Goal: Information Seeking & Learning: Learn about a topic

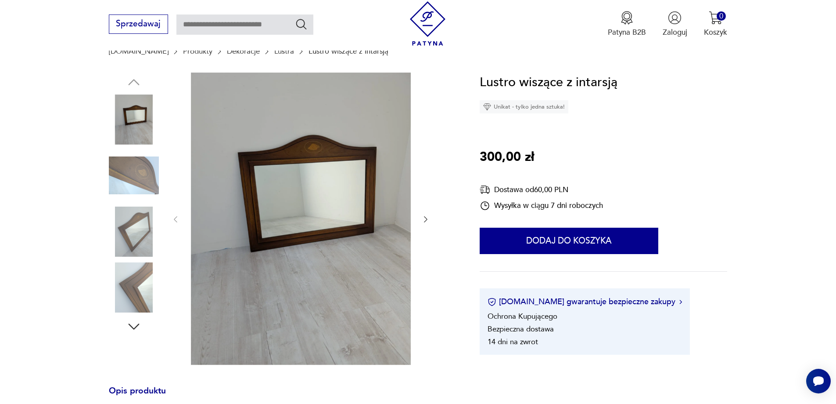
click at [425, 220] on icon "button" at bounding box center [426, 219] width 9 height 9
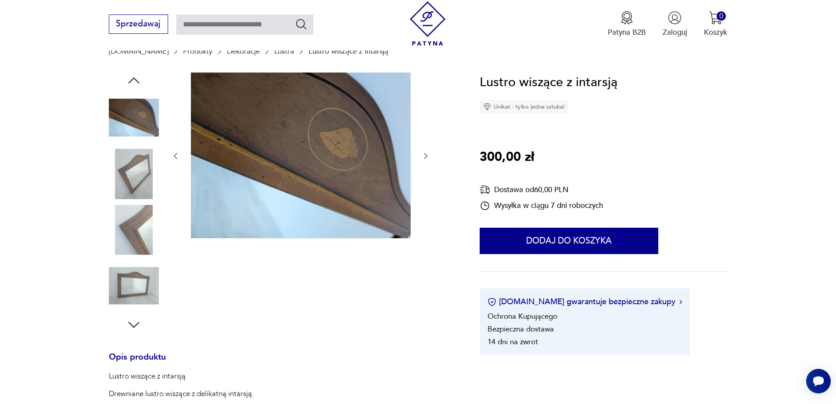
click at [424, 153] on icon "button" at bounding box center [426, 155] width 9 height 9
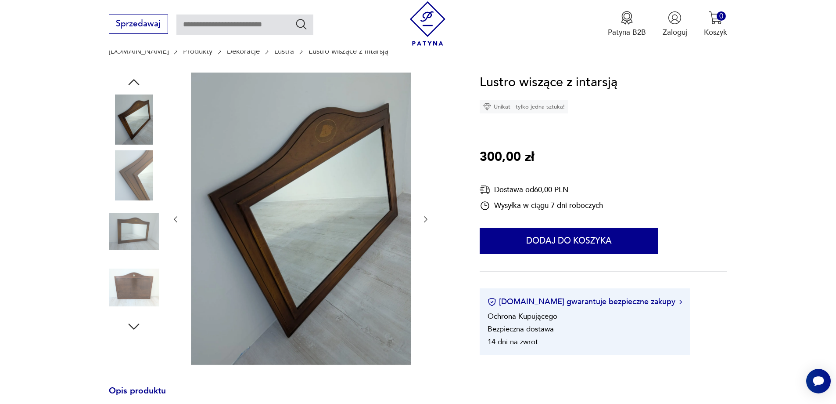
click at [424, 220] on icon "button" at bounding box center [426, 219] width 9 height 9
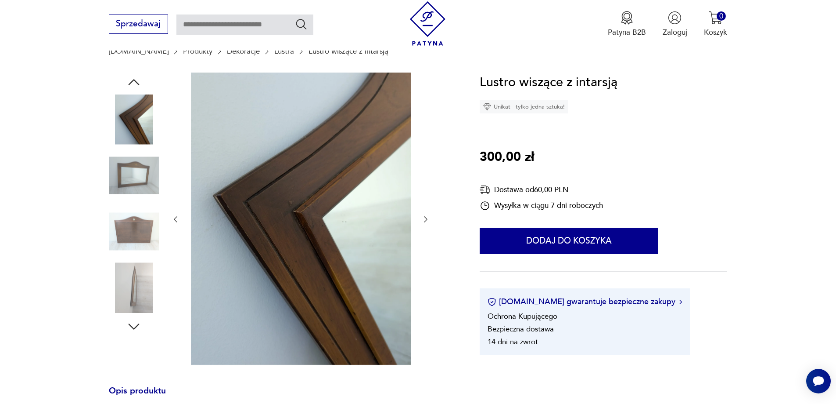
click at [425, 220] on icon "button" at bounding box center [426, 219] width 9 height 9
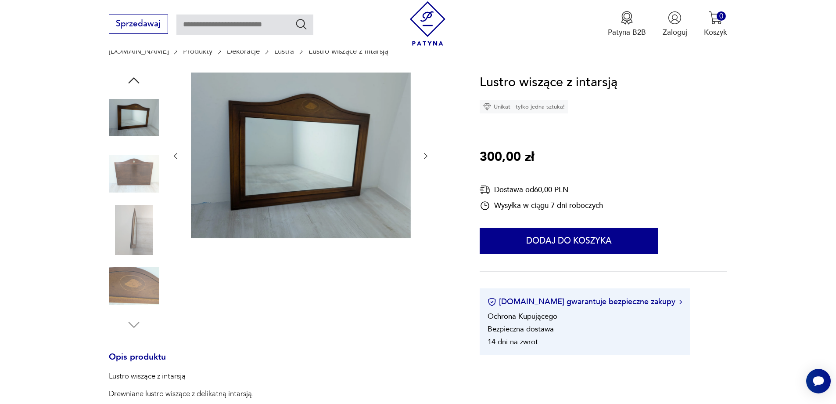
click at [426, 157] on icon "button" at bounding box center [426, 155] width 9 height 9
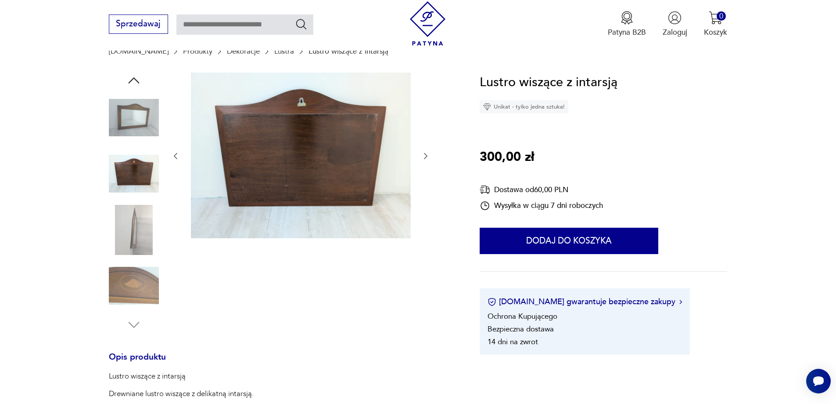
click at [426, 157] on icon "button" at bounding box center [426, 155] width 9 height 9
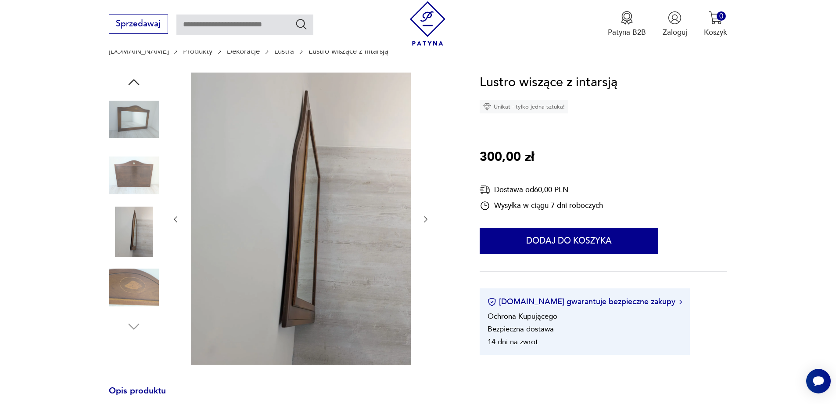
click at [426, 157] on div at bounding box center [300, 219] width 259 height 294
click at [423, 221] on icon "button" at bounding box center [426, 219] width 9 height 9
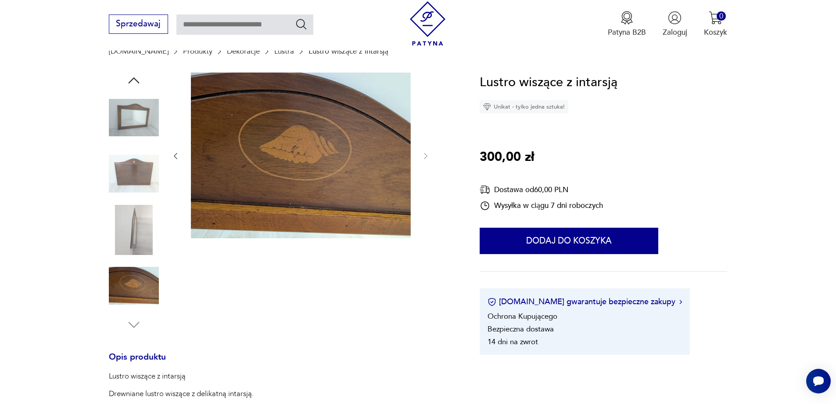
click at [423, 218] on div at bounding box center [300, 155] width 259 height 167
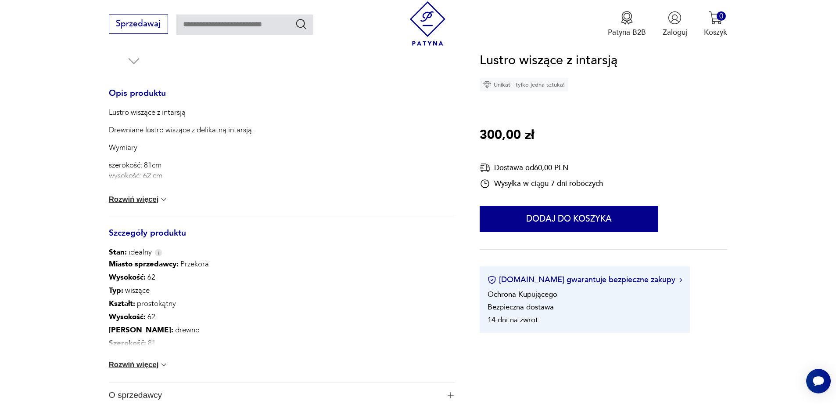
scroll to position [395, 0]
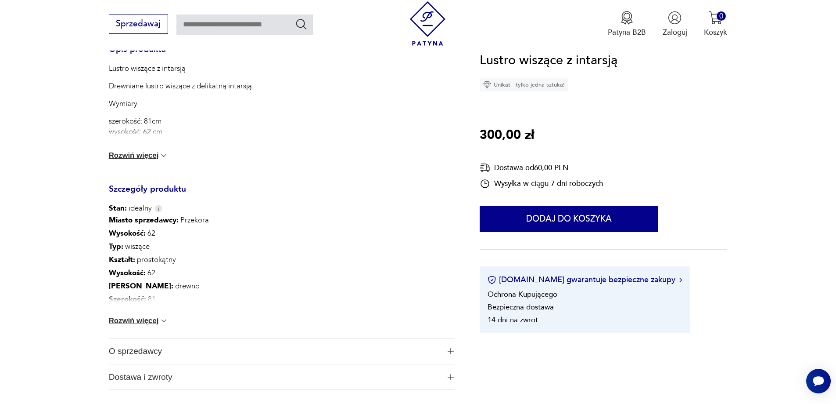
click at [165, 321] on img at bounding box center [163, 320] width 9 height 9
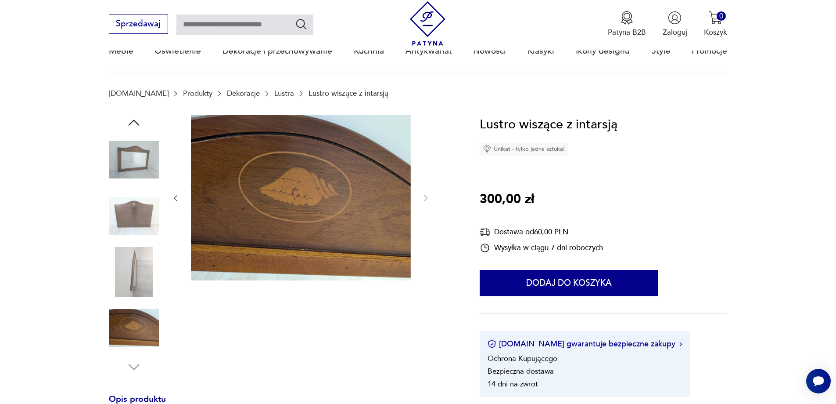
scroll to position [44, 0]
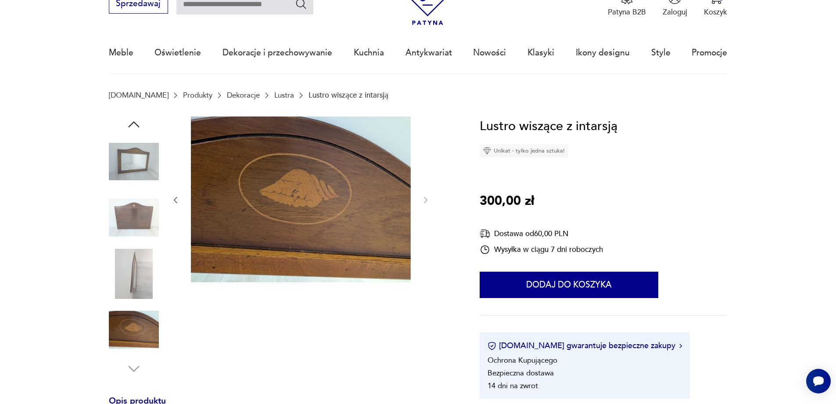
click at [138, 151] on img at bounding box center [134, 162] width 50 height 50
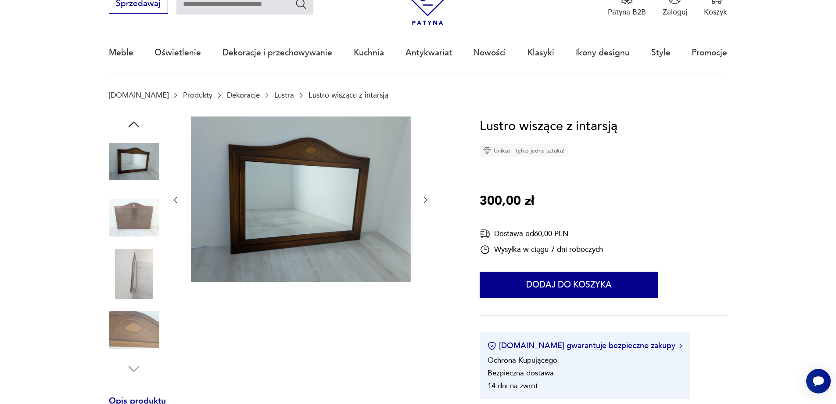
click at [321, 209] on img at bounding box center [301, 199] width 220 height 166
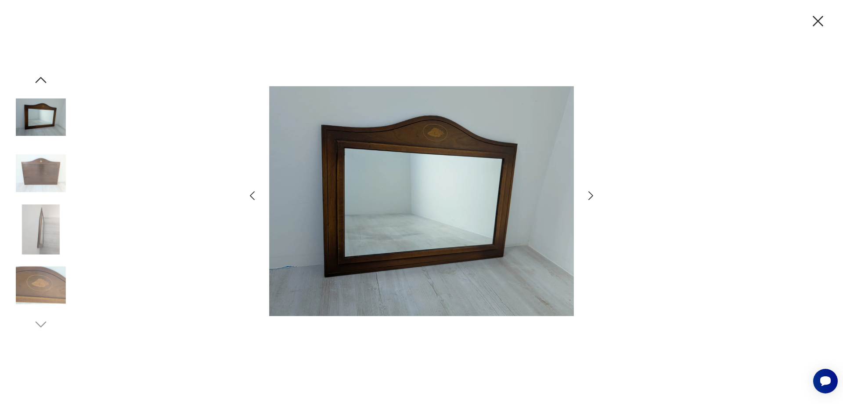
click at [590, 195] on icon "button" at bounding box center [590, 195] width 13 height 13
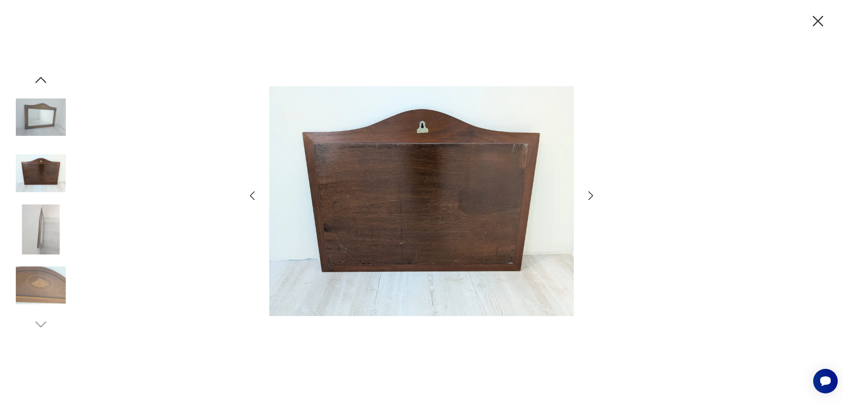
click at [820, 22] on icon "button" at bounding box center [818, 21] width 18 height 18
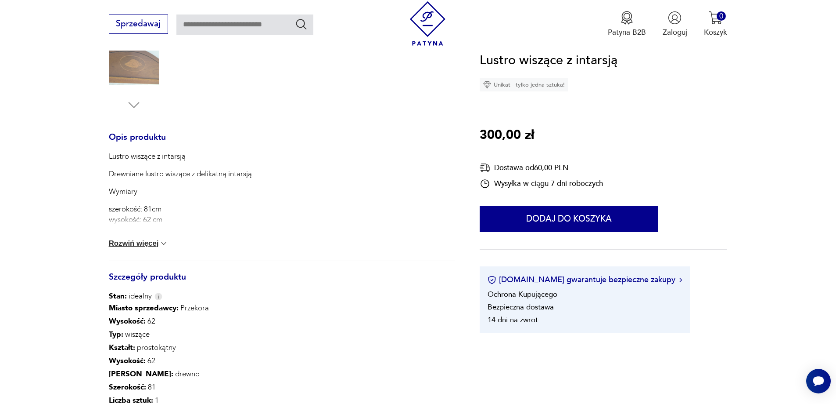
scroll to position [351, 0]
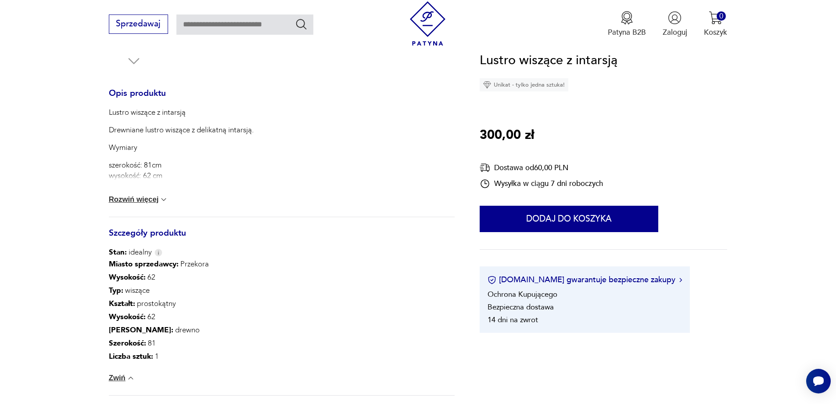
click at [156, 196] on button "Rozwiń więcej" at bounding box center [139, 199] width 60 height 9
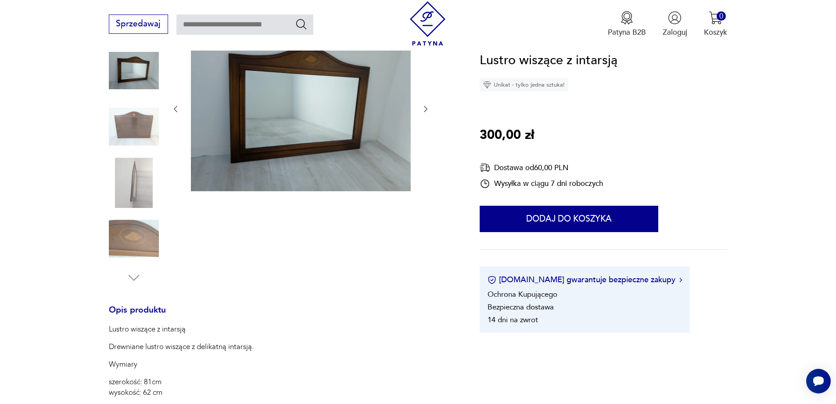
scroll to position [88, 0]
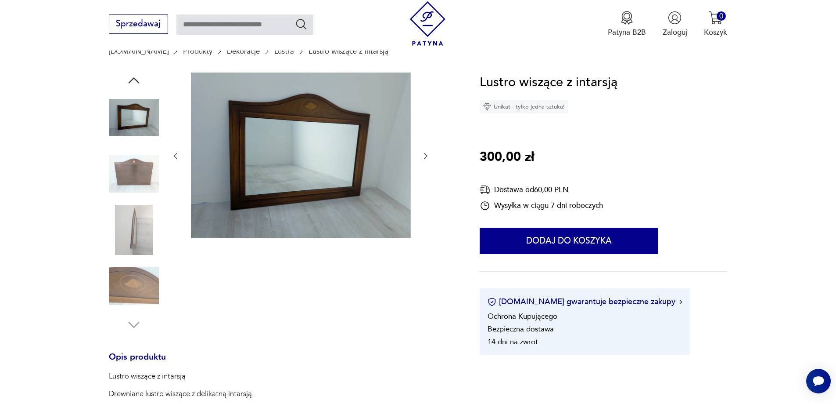
click at [294, 169] on img at bounding box center [301, 155] width 220 height 166
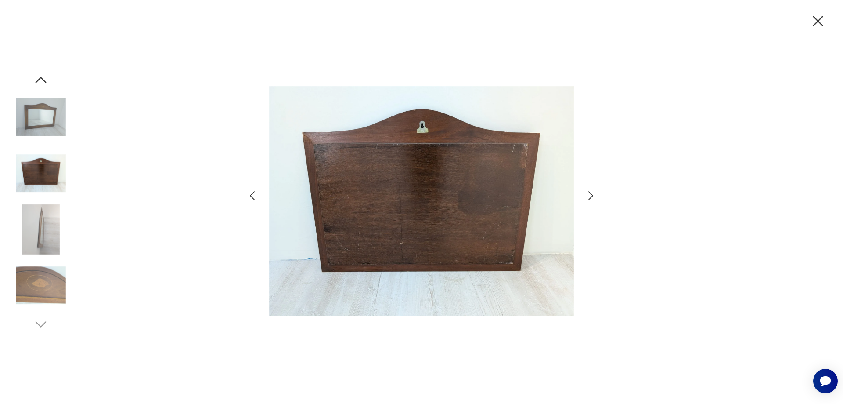
click at [47, 107] on img at bounding box center [41, 117] width 50 height 50
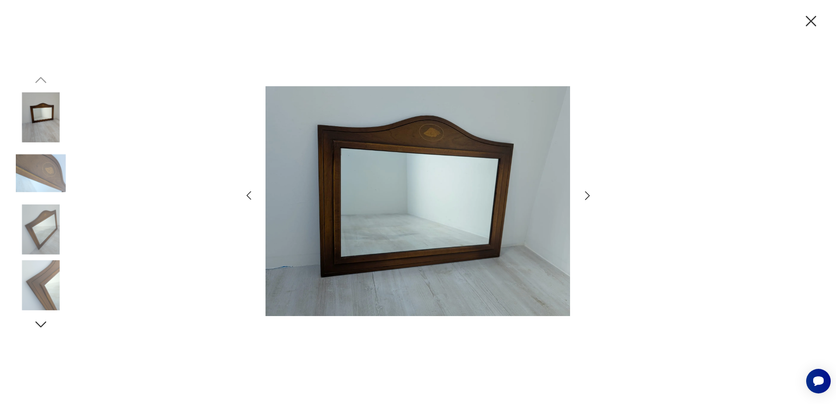
click at [819, 21] on icon "button" at bounding box center [811, 21] width 18 height 18
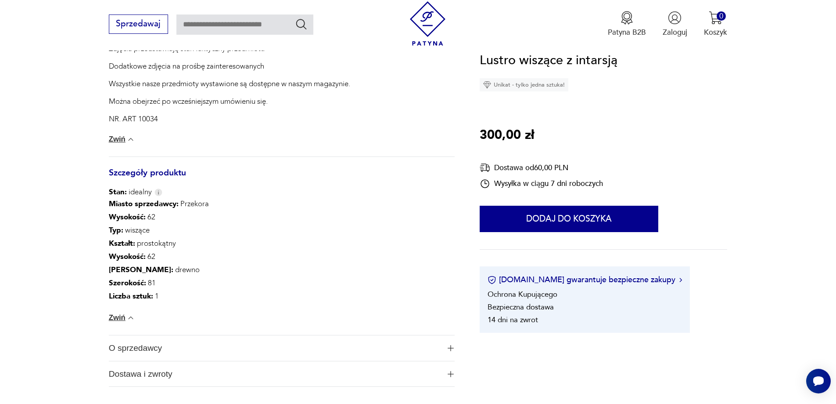
scroll to position [615, 0]
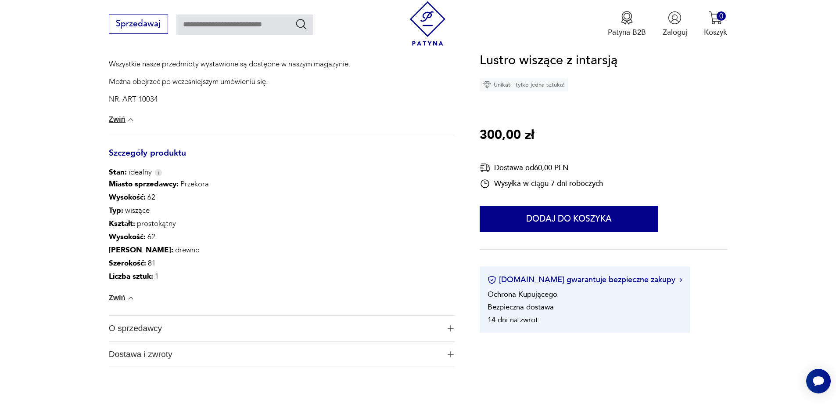
click at [446, 326] on button "O sprzedawcy" at bounding box center [282, 327] width 346 height 25
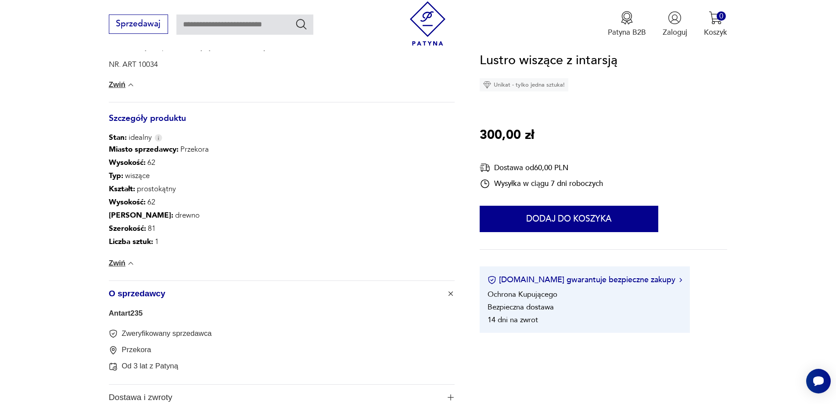
scroll to position [703, 0]
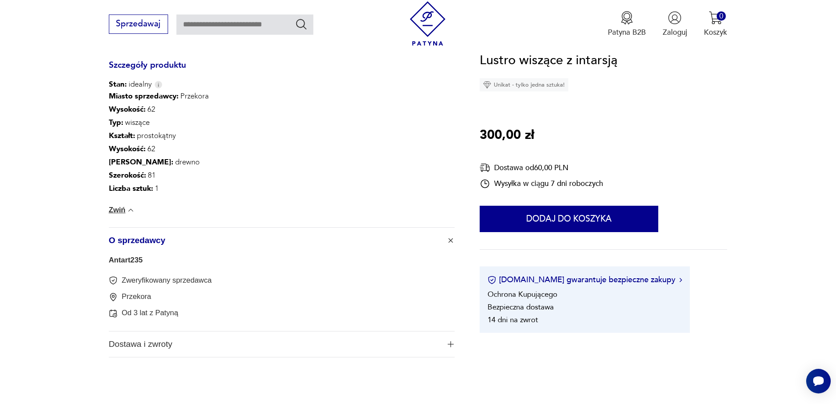
click at [452, 346] on img "button" at bounding box center [451, 344] width 6 height 6
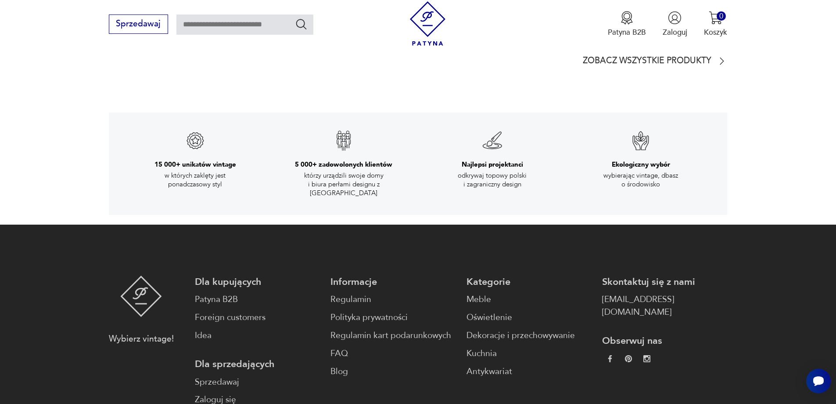
scroll to position [1976, 0]
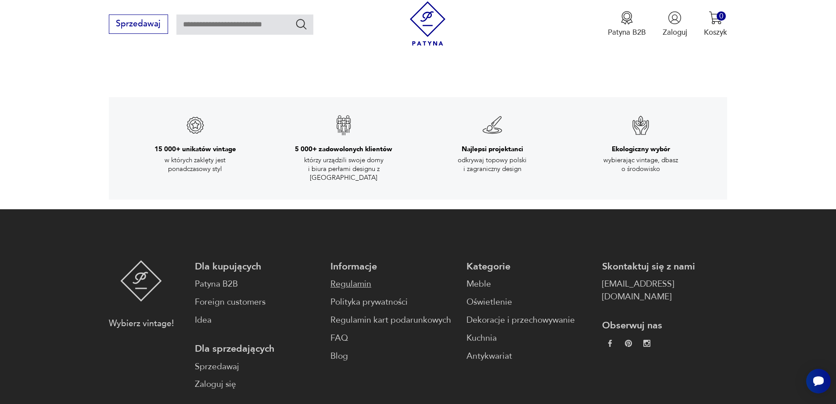
click at [343, 277] on link "Regulamin" at bounding box center [393, 283] width 125 height 13
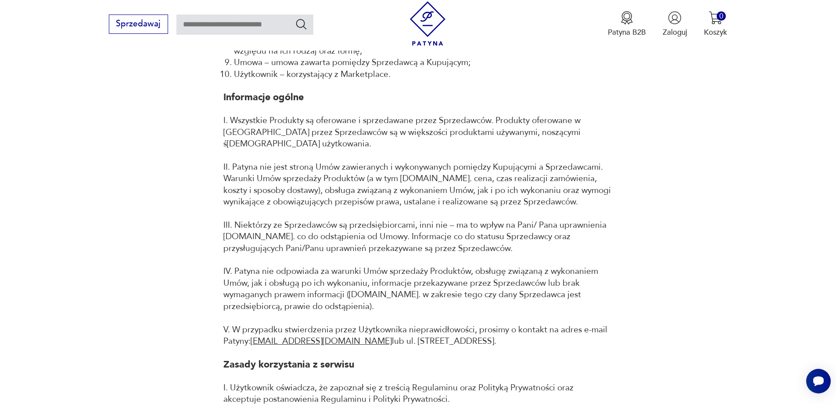
scroll to position [527, 0]
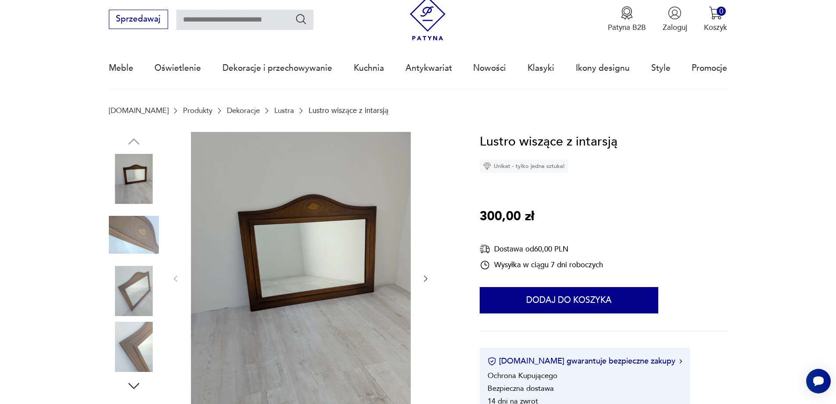
scroll to position [44, 0]
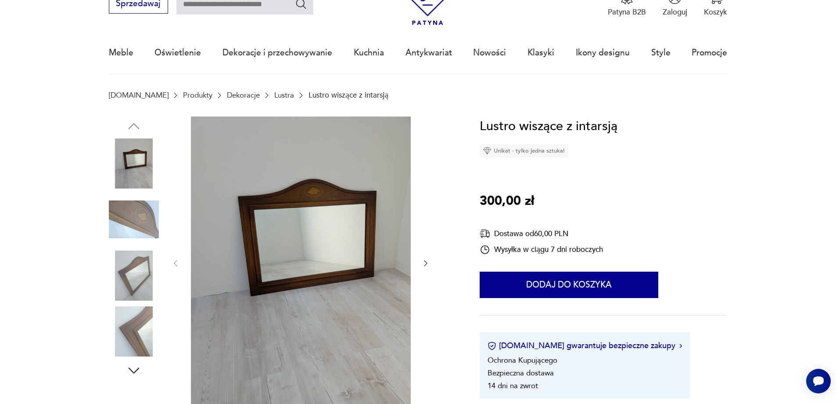
click at [317, 188] on img at bounding box center [301, 262] width 220 height 292
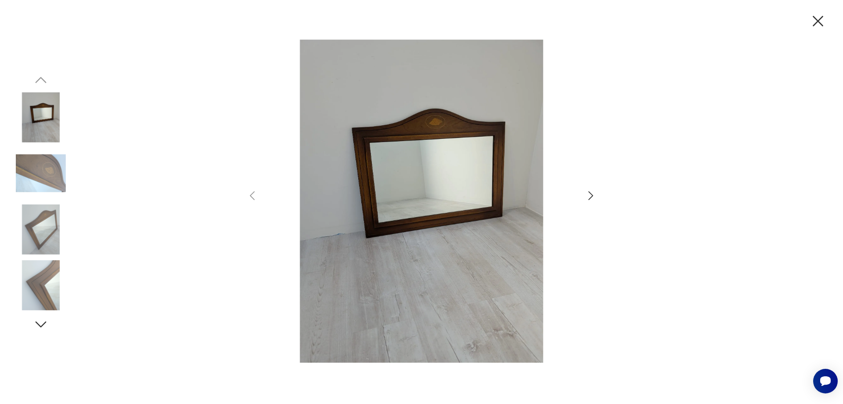
click at [820, 22] on icon "button" at bounding box center [818, 21] width 18 height 18
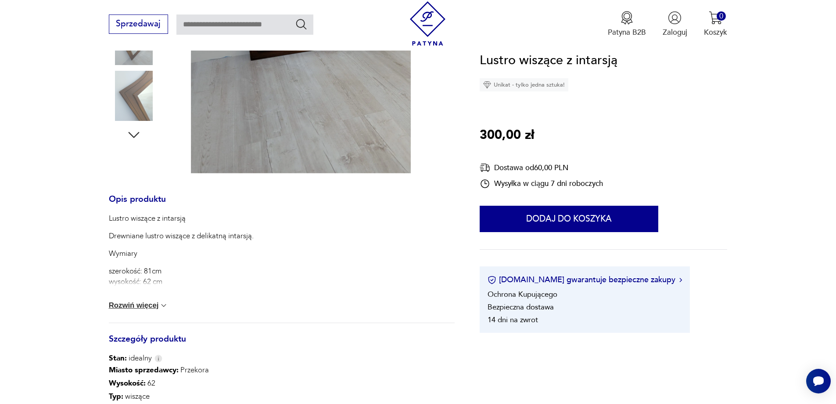
scroll to position [351, 0]
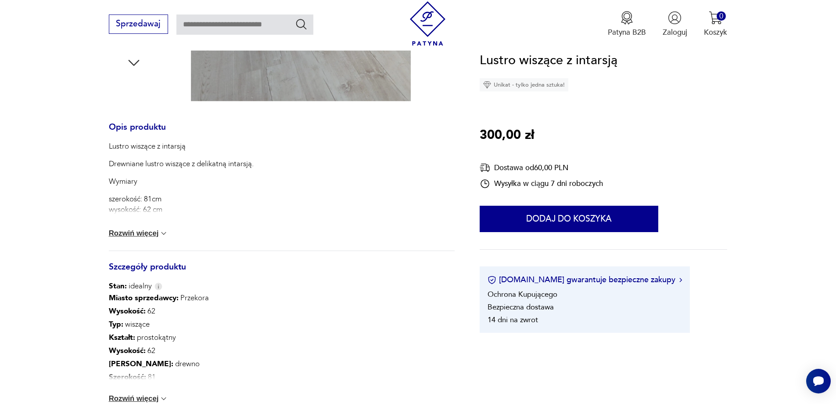
click at [163, 232] on img at bounding box center [163, 233] width 9 height 9
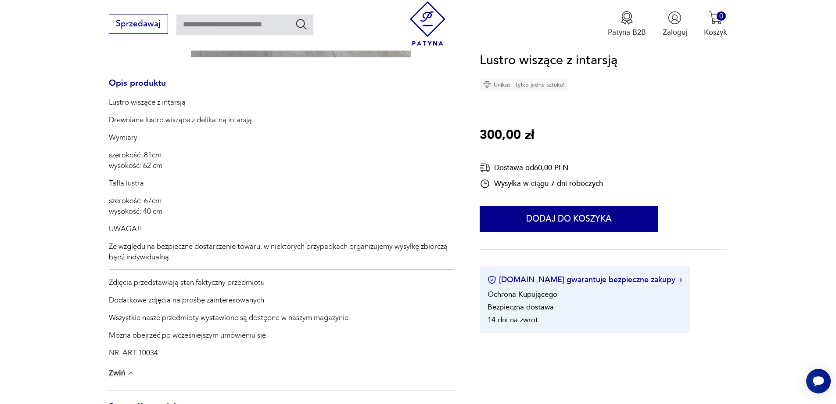
scroll to position [483, 0]
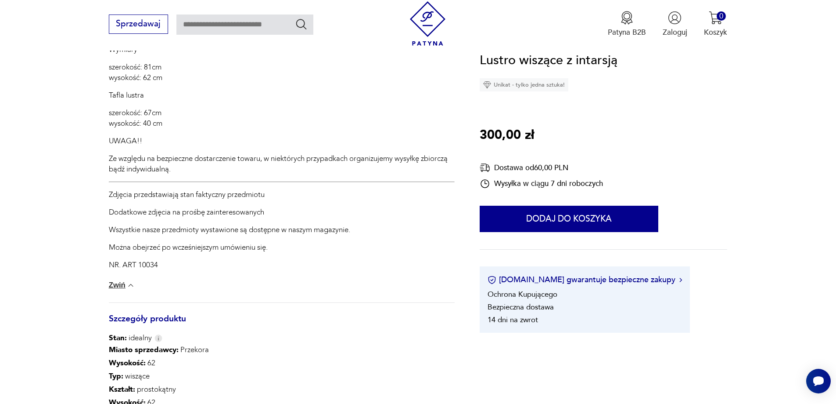
click at [131, 285] on img at bounding box center [130, 285] width 9 height 9
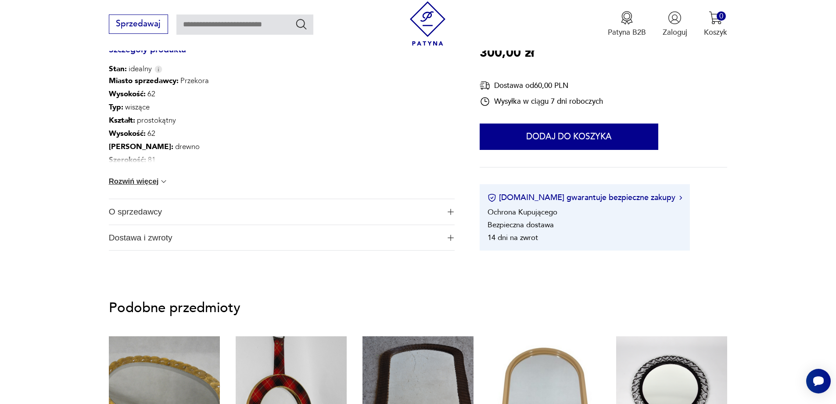
scroll to position [571, 0]
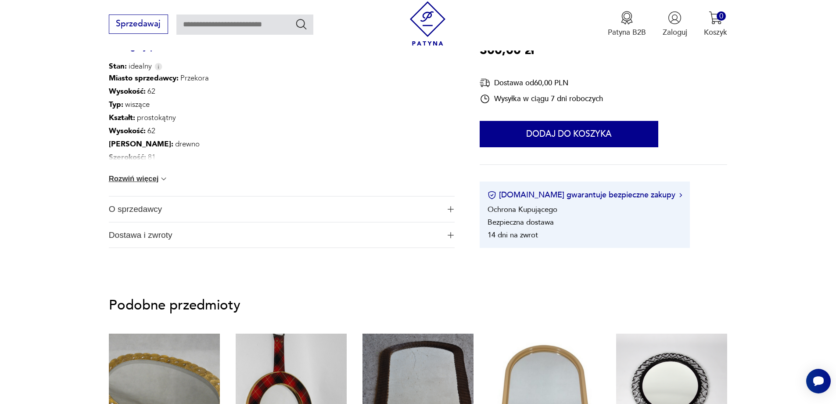
click at [454, 209] on img "button" at bounding box center [451, 209] width 6 height 6
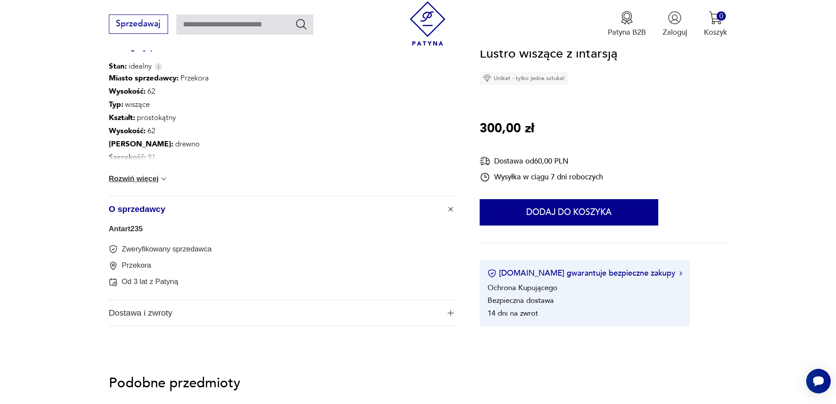
click at [452, 307] on button "Dostawa i zwroty" at bounding box center [282, 312] width 346 height 25
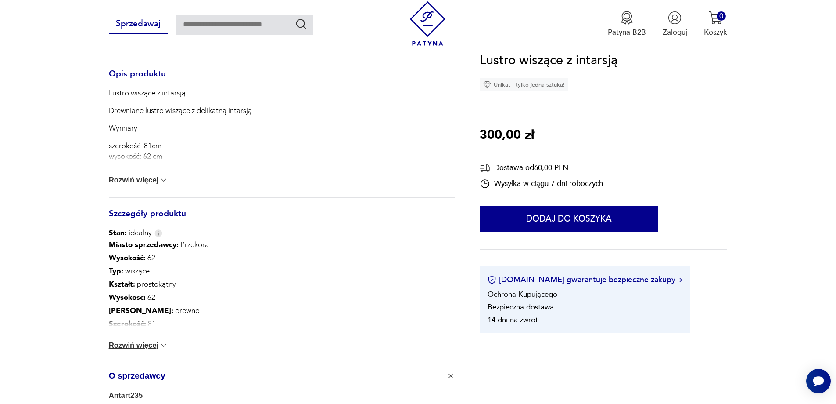
scroll to position [351, 0]
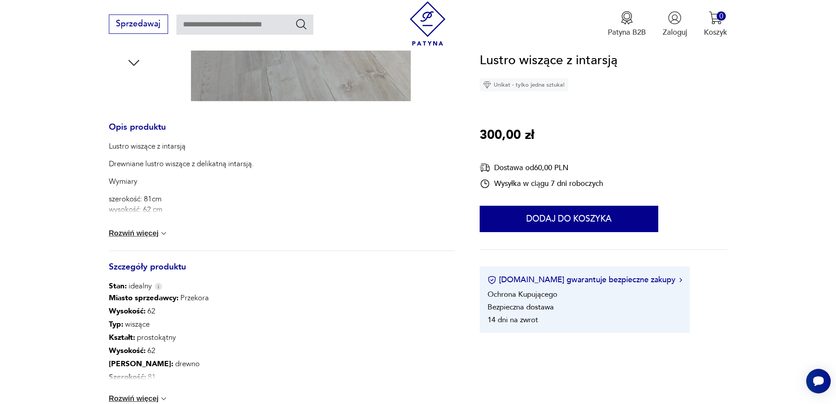
click at [157, 231] on button "Rozwiń więcej" at bounding box center [139, 233] width 60 height 9
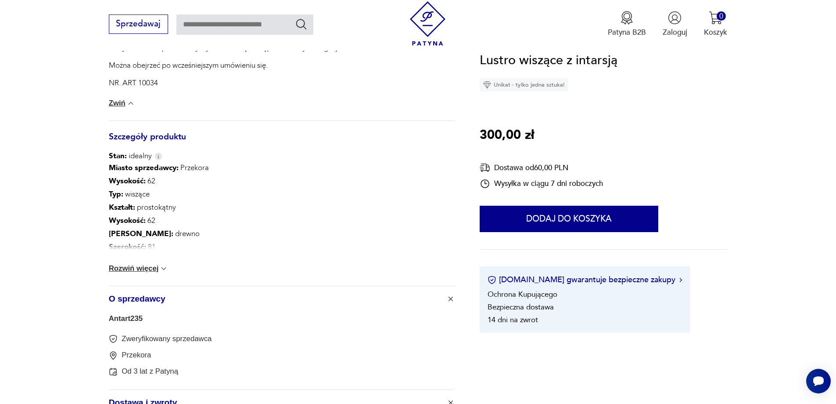
scroll to position [834, 0]
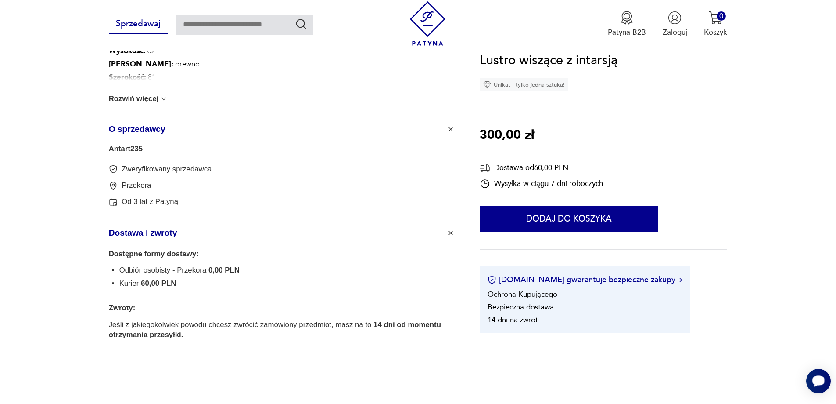
click at [818, 380] on icon "Otwórz czat Smartsupp" at bounding box center [819, 380] width 12 height 11
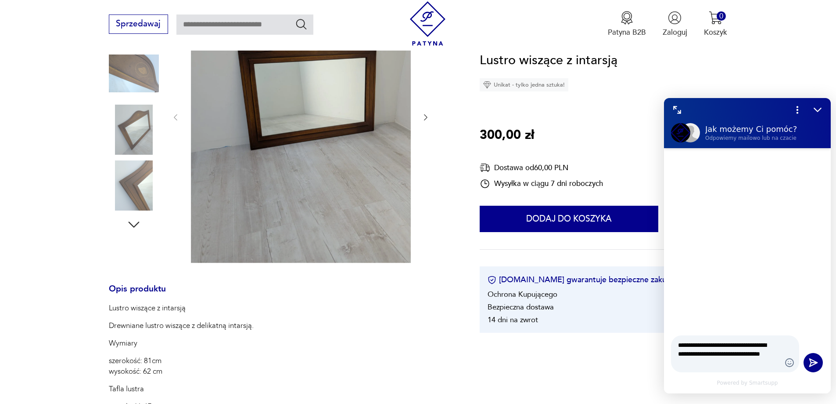
scroll to position [395, 0]
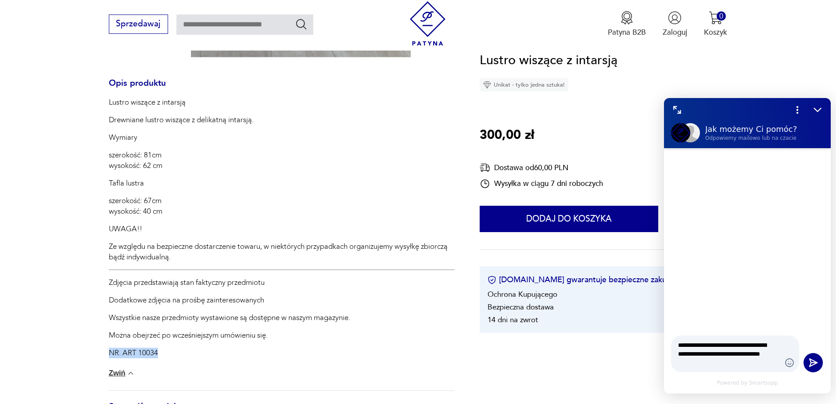
drag, startPoint x: 110, startPoint y: 351, endPoint x: 158, endPoint y: 350, distance: 47.4
click at [158, 350] on p "NR. ART 10034" at bounding box center [282, 352] width 346 height 11
copy p "NR. ART 10034"
click at [737, 362] on textarea "**********" at bounding box center [726, 353] width 97 height 26
paste textarea "**********"
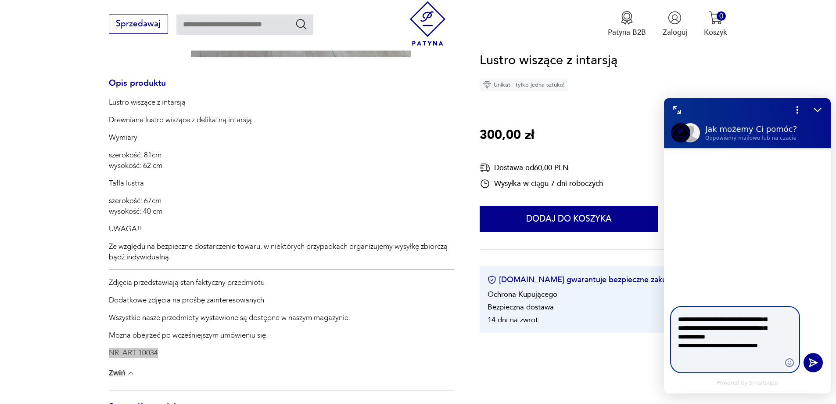
scroll to position [68, 0]
click at [720, 360] on textarea "**********" at bounding box center [726, 314] width 97 height 141
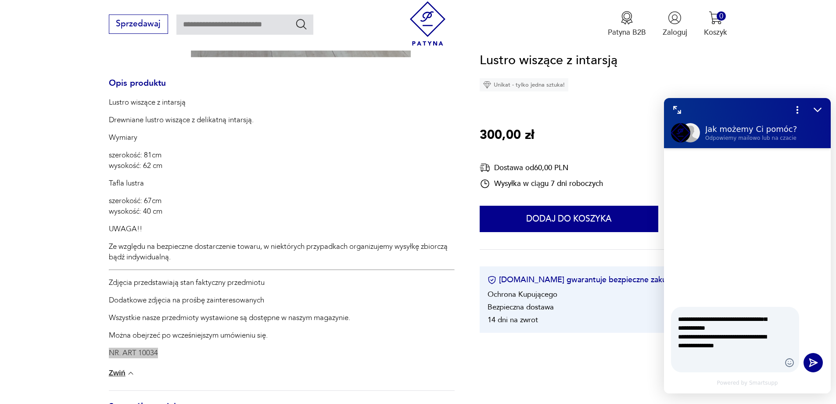
click at [678, 363] on div "**********" at bounding box center [725, 339] width 109 height 55
click at [754, 352] on textarea "**********" at bounding box center [726, 314] width 97 height 141
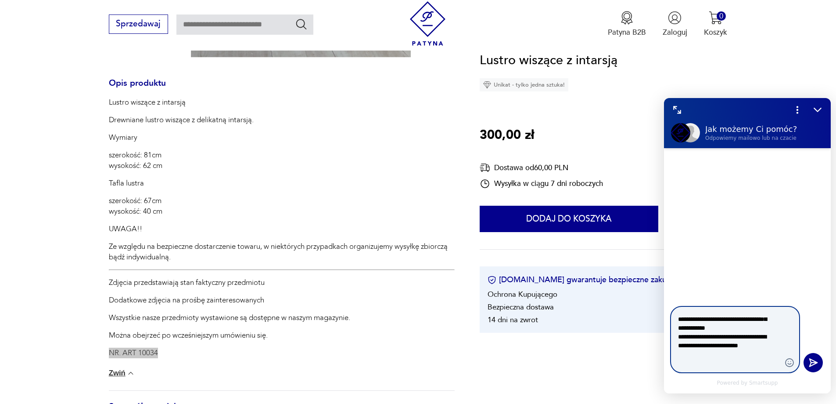
click at [771, 362] on textarea "**********" at bounding box center [726, 318] width 97 height 149
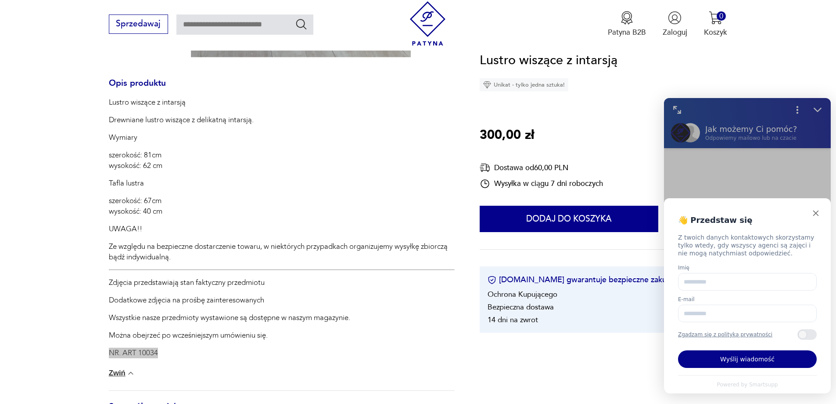
type textarea "**********"
click at [703, 284] on input "Imię" at bounding box center [747, 282] width 139 height 18
type input "*******"
click at [728, 317] on input "E-mail" at bounding box center [747, 313] width 139 height 18
type input "**********"
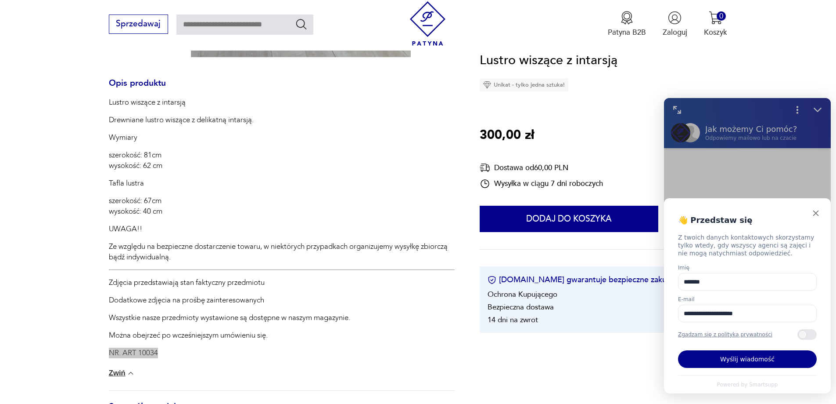
click at [811, 338] on div "Zawartość szuflady" at bounding box center [807, 334] width 19 height 11
click at [742, 359] on button "Wyślij wiadomość" at bounding box center [747, 359] width 139 height 18
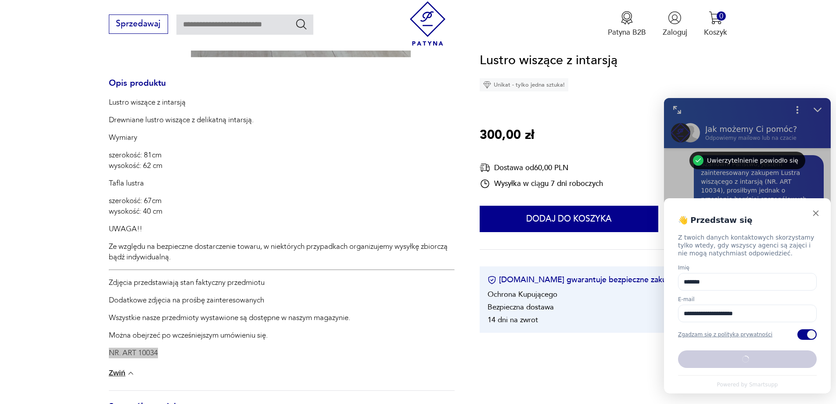
scroll to position [0, 0]
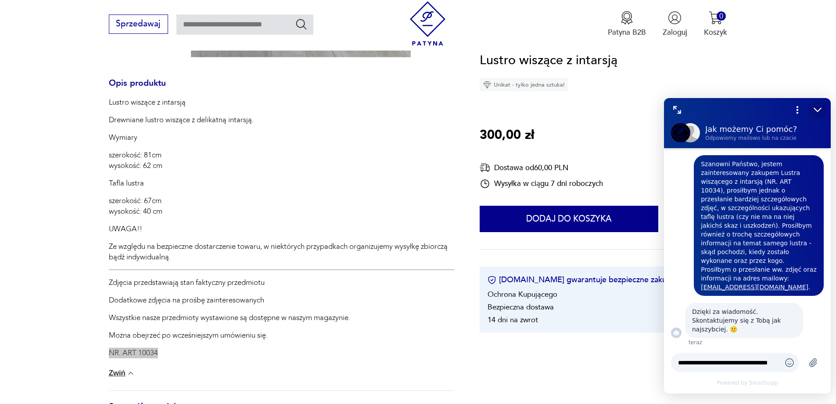
click at [817, 109] on icon "Zmniejsz" at bounding box center [817, 109] width 11 height 11
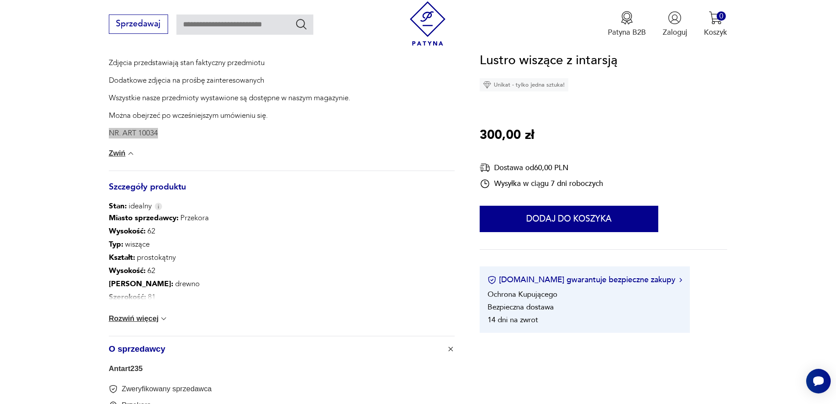
scroll to position [659, 0]
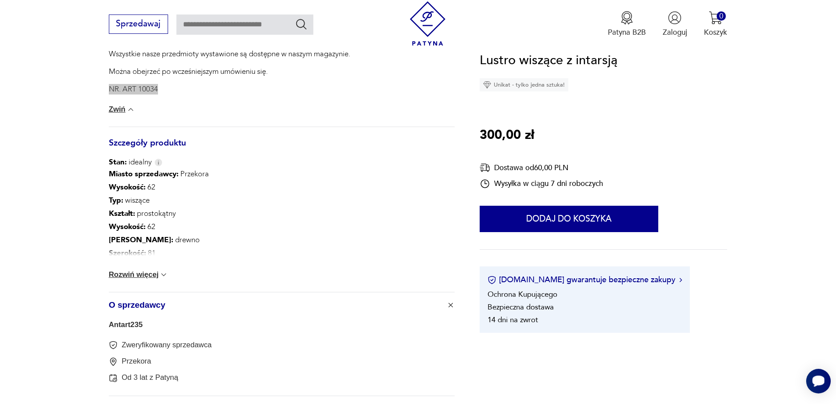
click at [817, 379] on icon "Otwórz czat Smartsupp" at bounding box center [819, 380] width 12 height 11
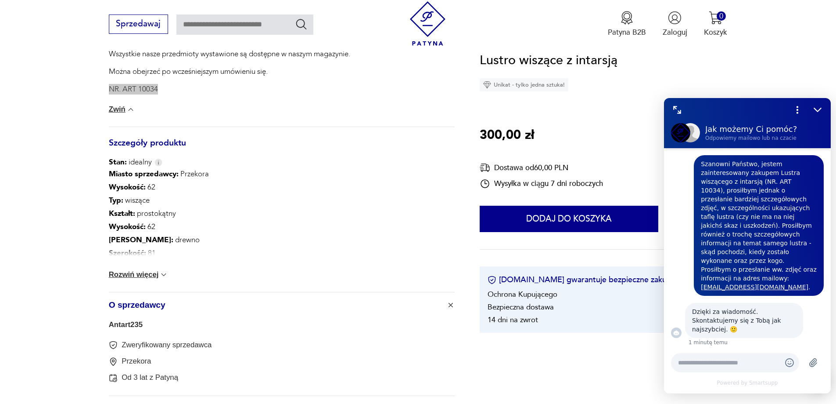
scroll to position [0, 0]
click at [606, 359] on section "Opis produktu Lustro wiszące z intarsją Drewniane lustro wiszące z delikatną in…" at bounding box center [418, 28] width 836 height 1052
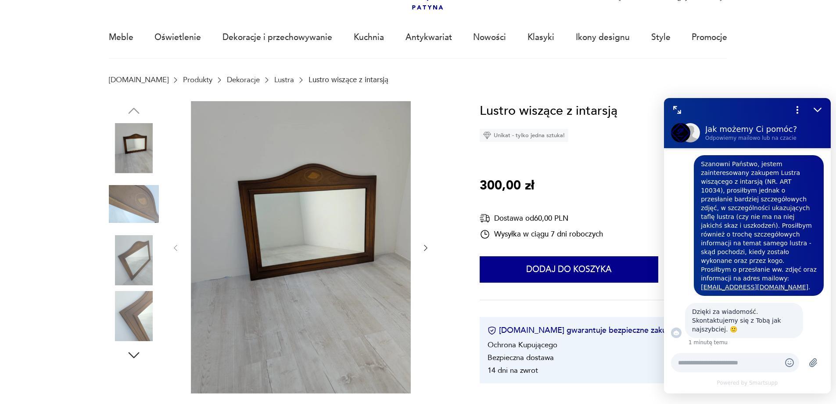
scroll to position [44, 0]
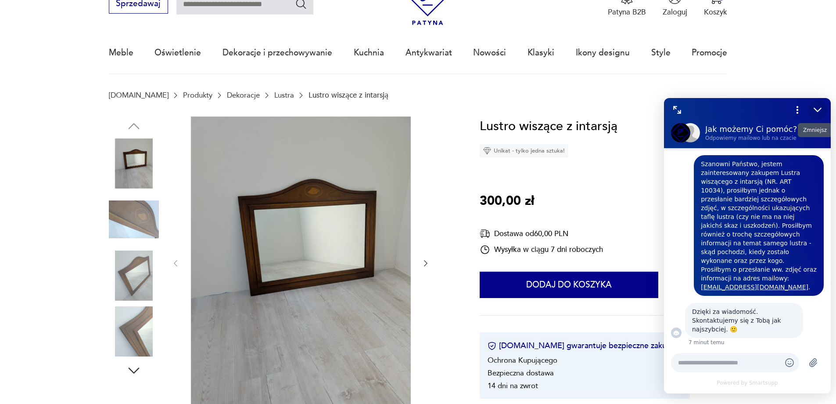
click at [820, 107] on icon "Zmniejsz" at bounding box center [817, 109] width 11 height 11
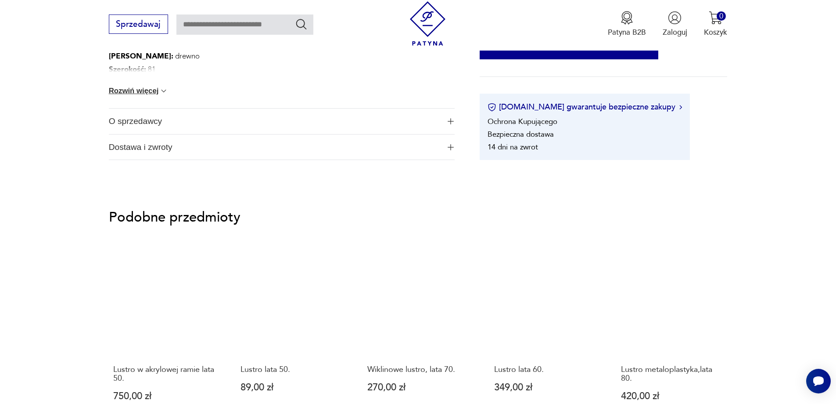
scroll to position [966, 0]
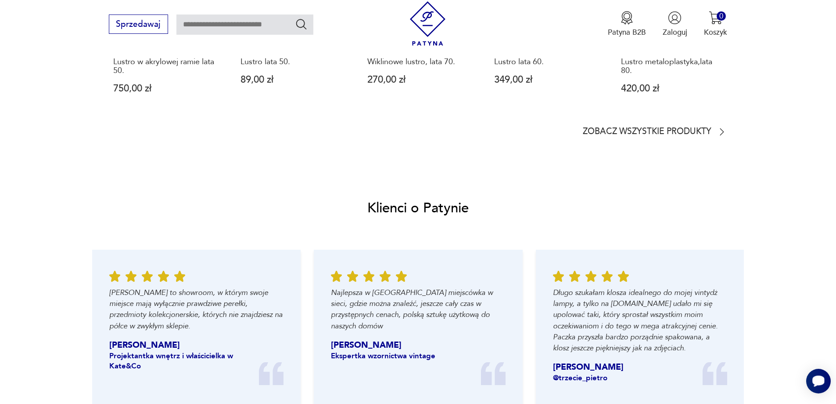
click at [815, 379] on icon "Otwórz czat Smartsupp" at bounding box center [819, 380] width 12 height 11
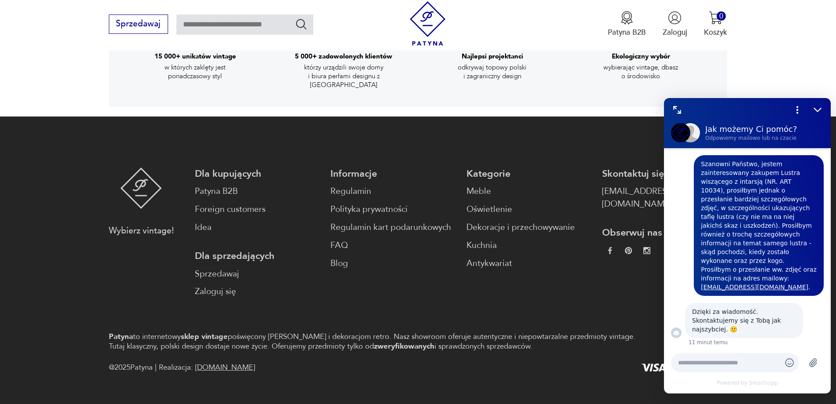
scroll to position [1723, 0]
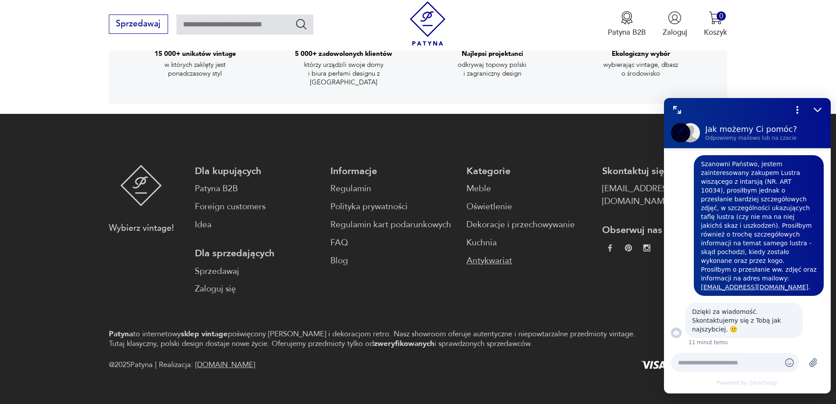
click at [492, 254] on link "Antykwariat" at bounding box center [529, 260] width 125 height 13
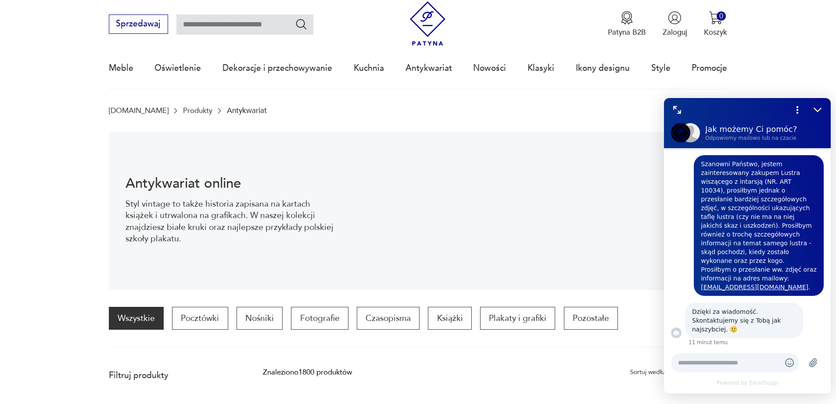
scroll to position [292, 0]
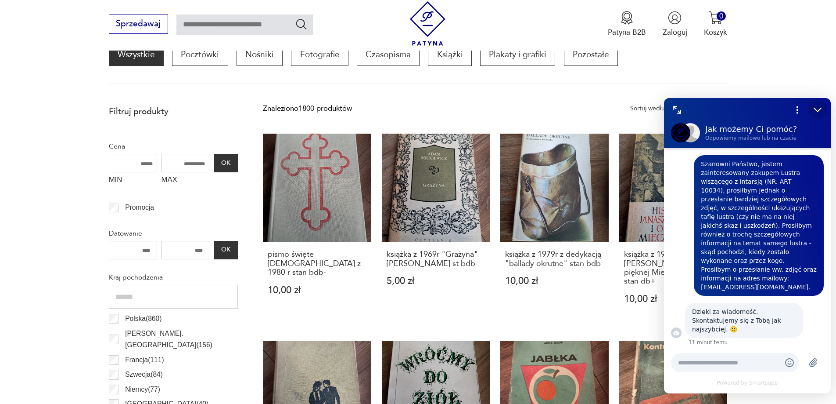
click at [821, 105] on icon "Zmniejsz" at bounding box center [817, 109] width 11 height 11
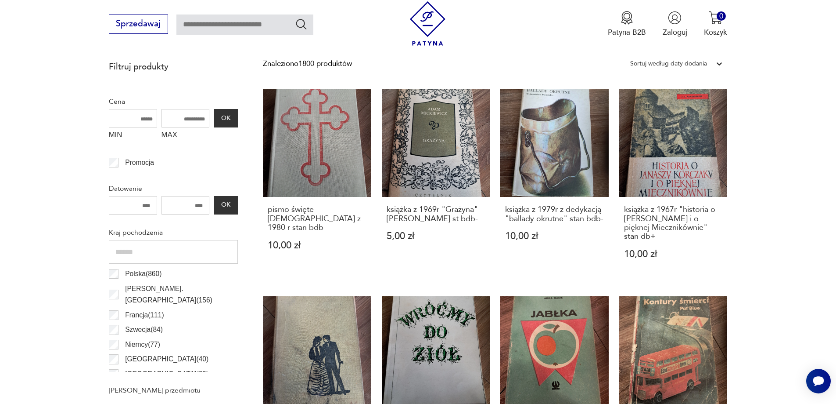
scroll to position [336, 0]
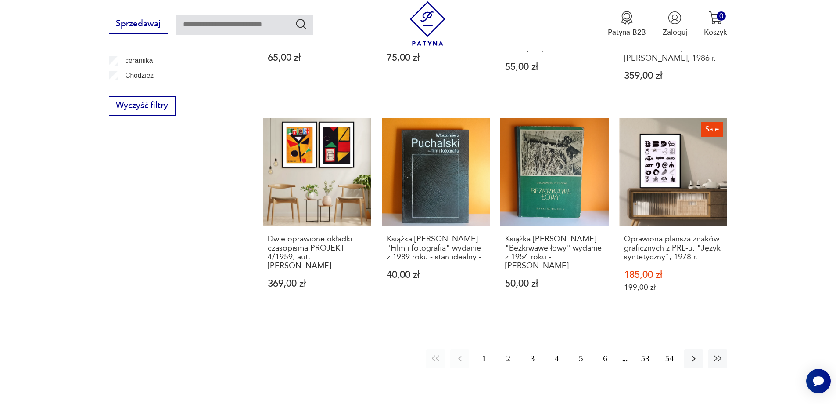
scroll to position [963, 0]
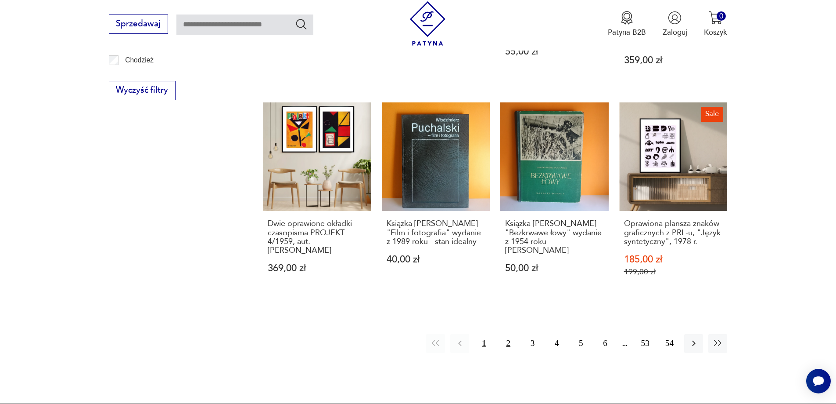
click at [508, 334] on button "2" at bounding box center [508, 343] width 19 height 19
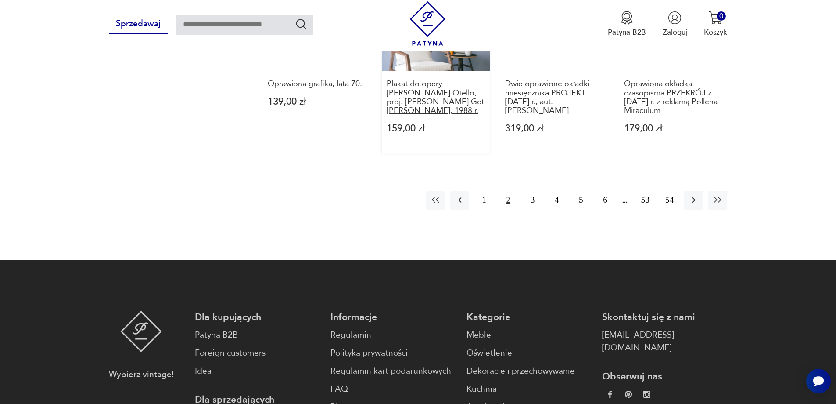
scroll to position [1139, 0]
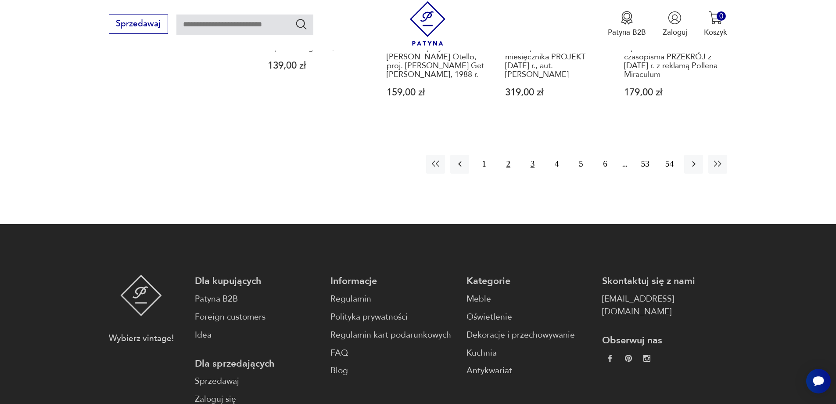
click at [530, 173] on button "3" at bounding box center [532, 164] width 19 height 19
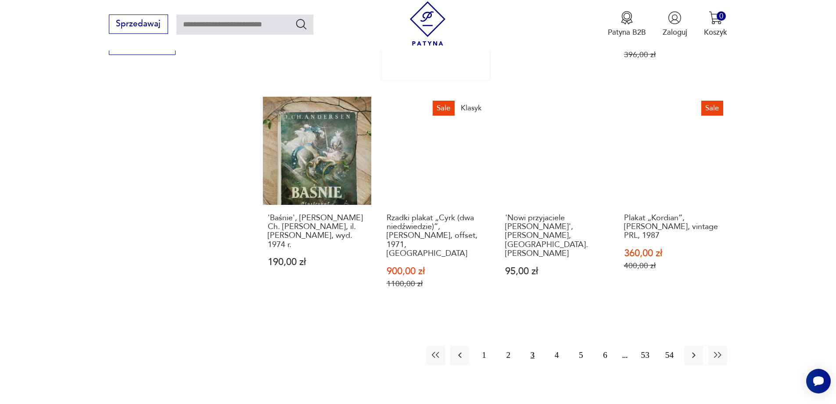
scroll to position [1051, 0]
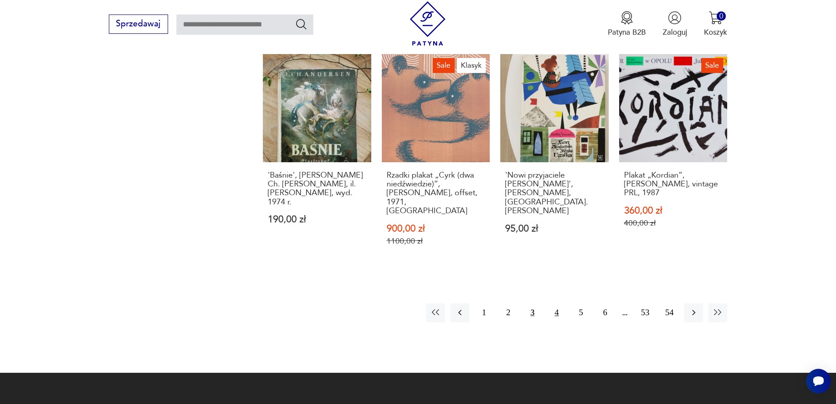
click at [557, 303] on button "4" at bounding box center [557, 312] width 19 height 19
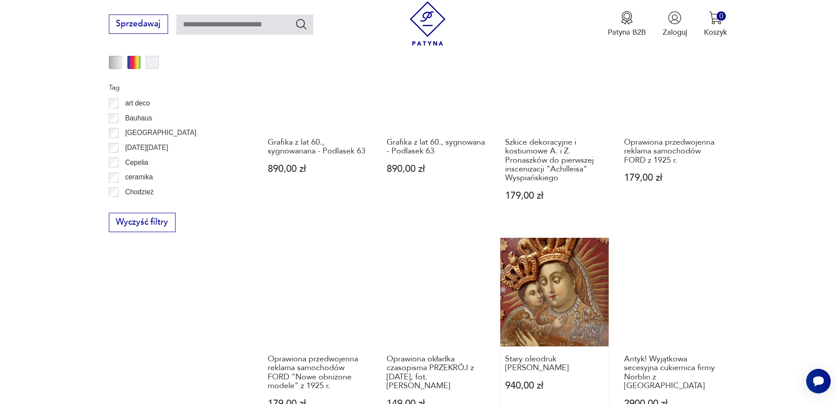
scroll to position [875, 0]
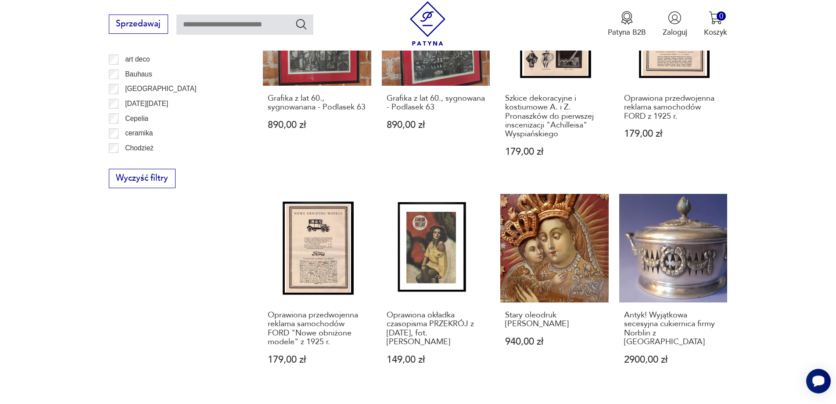
click at [824, 383] on icon "Otwórz czat Smartsupp" at bounding box center [819, 380] width 12 height 11
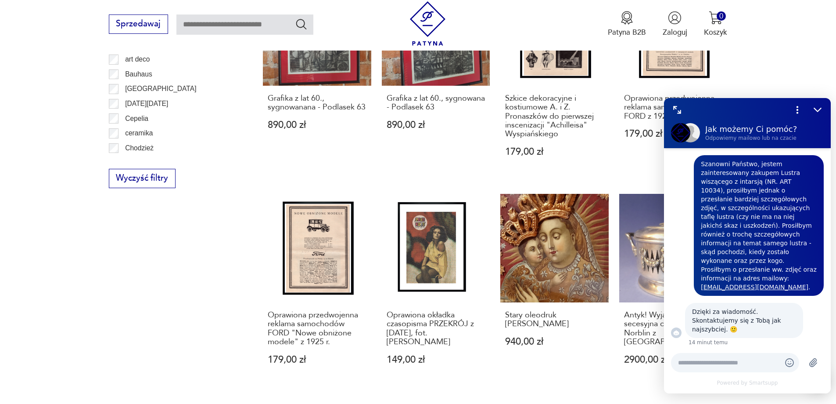
scroll to position [0, 0]
click at [825, 382] on div "Powered by Smartsupp" at bounding box center [747, 369] width 167 height 47
click at [821, 110] on icon "Zmniejsz" at bounding box center [817, 109] width 11 height 11
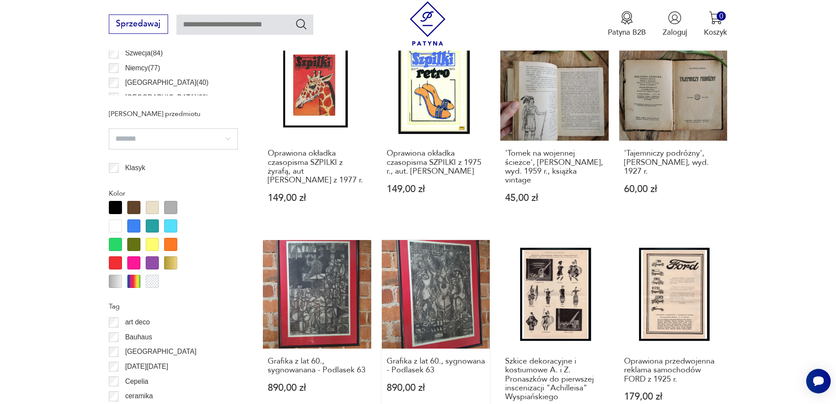
scroll to position [612, 0]
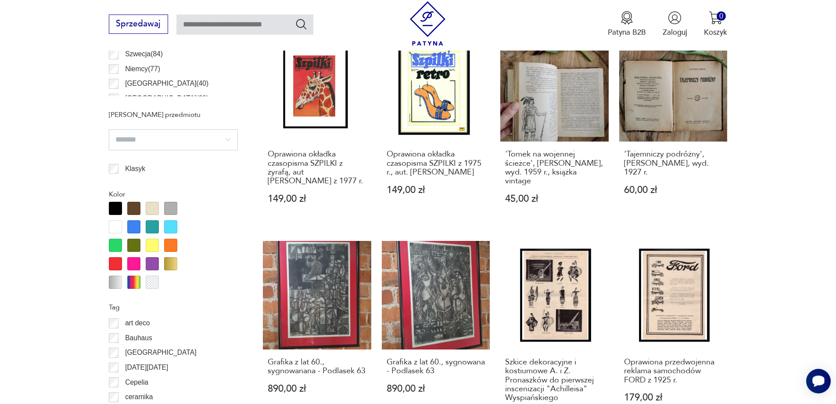
click at [814, 371] on div "Otwórz czat Smartsupp" at bounding box center [819, 380] width 25 height 25
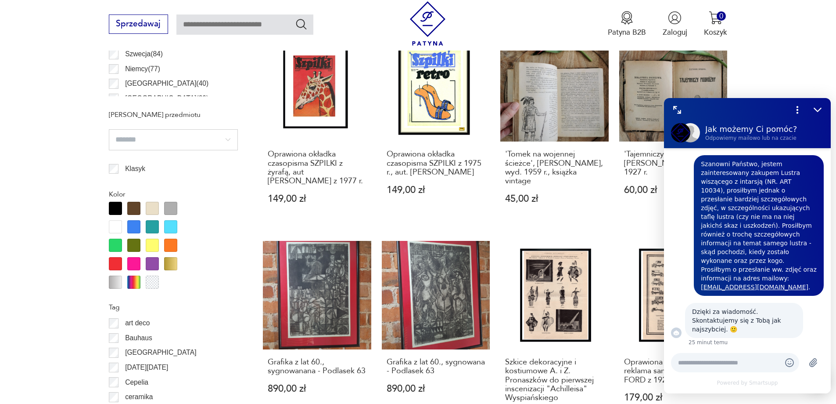
scroll to position [0, 0]
click at [825, 107] on div "Zmniejsz" at bounding box center [817, 109] width 19 height 19
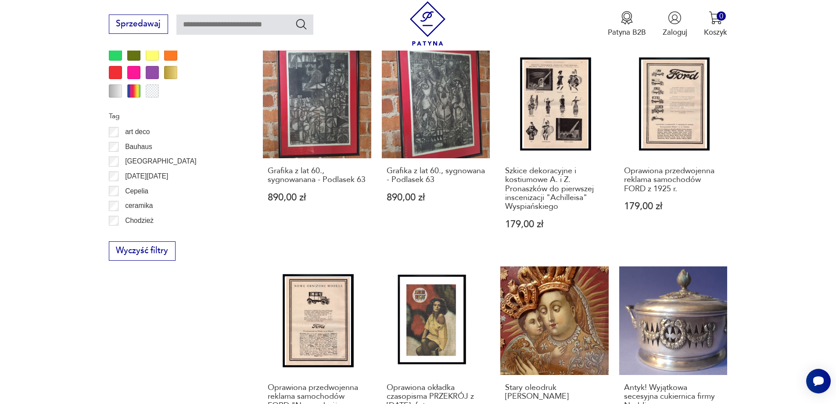
scroll to position [788, 0]
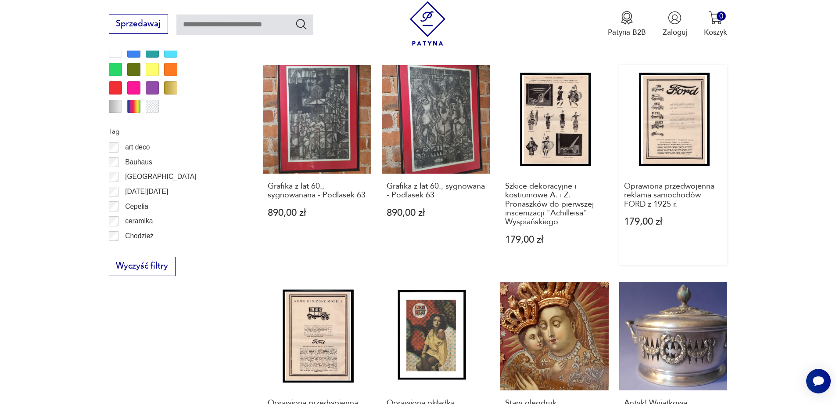
click at [677, 137] on link "Oprawiona przedwojenna reklama samochodów FORD z 1925 r. 179,00 zł" at bounding box center [674, 165] width 108 height 200
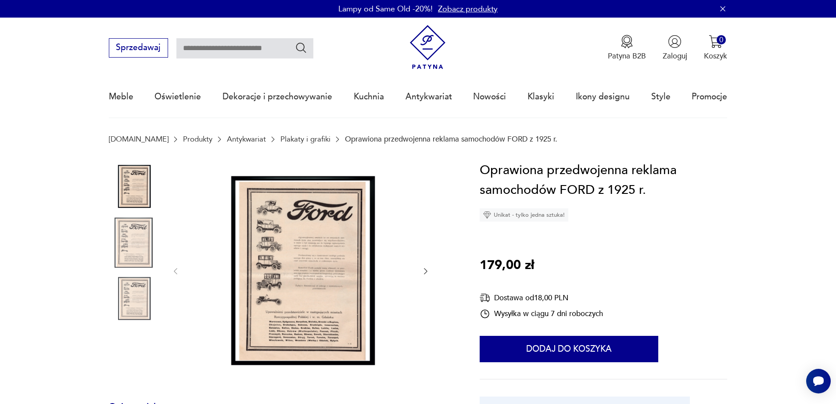
click at [141, 245] on img at bounding box center [134, 242] width 50 height 50
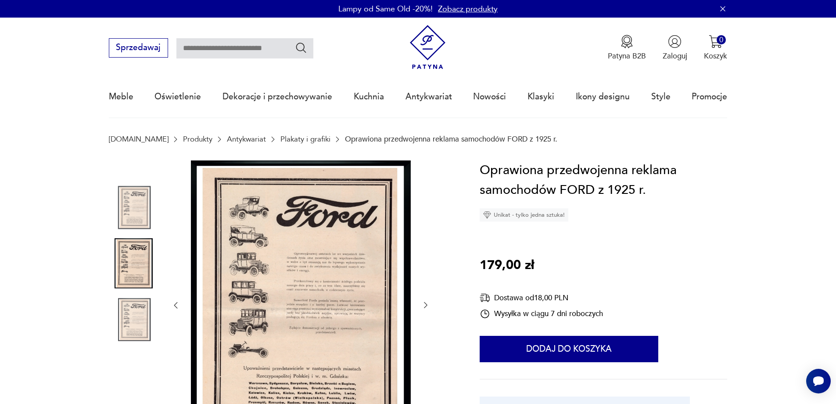
click at [141, 245] on img at bounding box center [134, 263] width 50 height 50
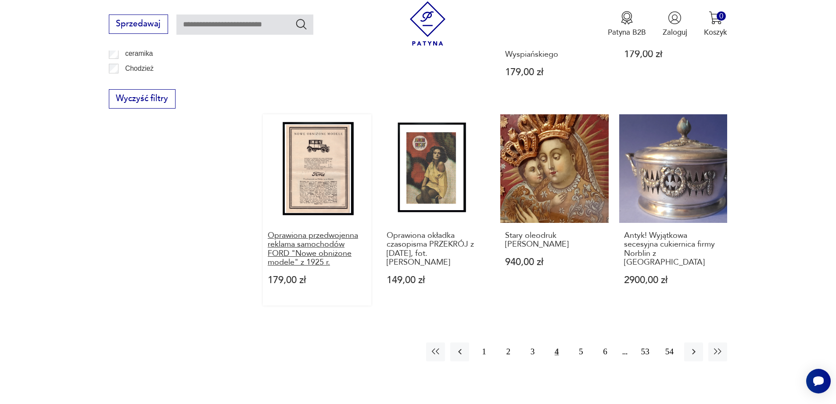
scroll to position [973, 0]
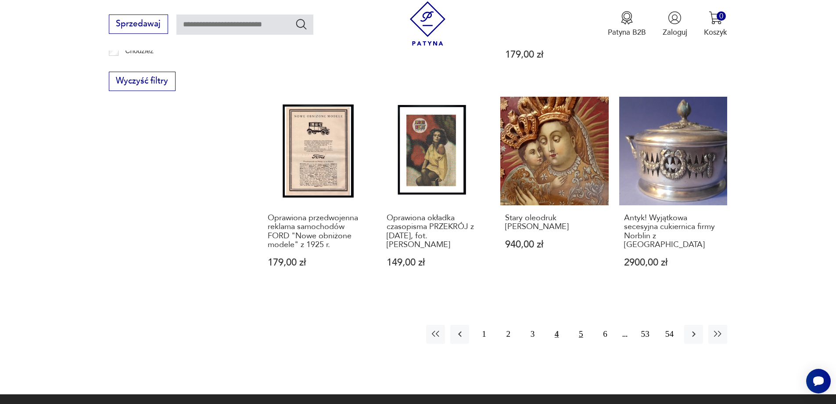
click at [580, 336] on button "5" at bounding box center [581, 333] width 19 height 19
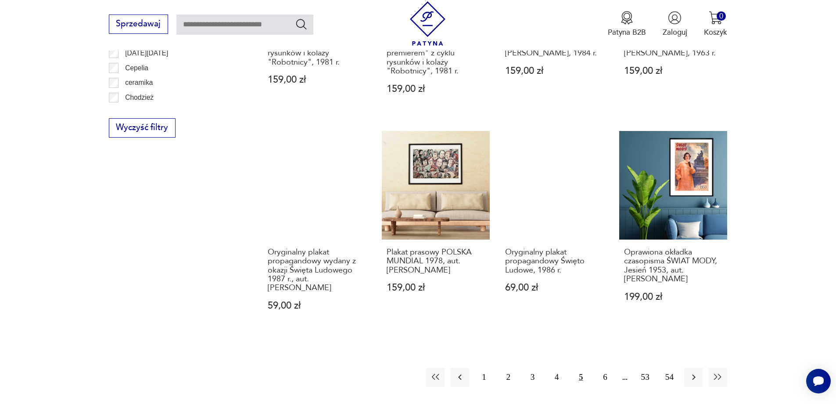
scroll to position [1095, 0]
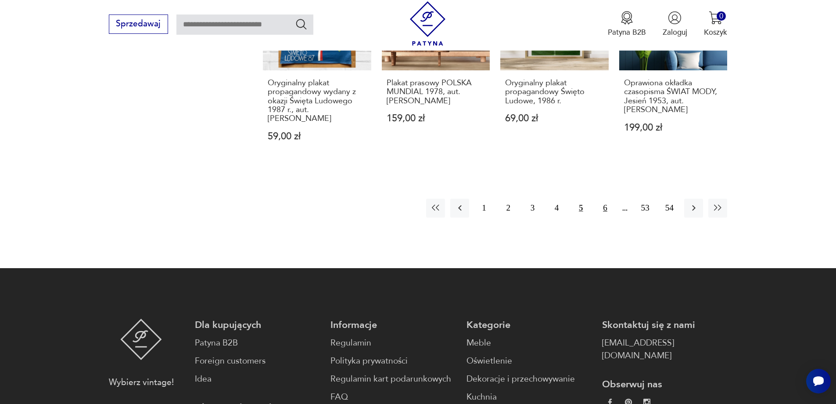
click at [603, 217] on button "6" at bounding box center [605, 207] width 19 height 19
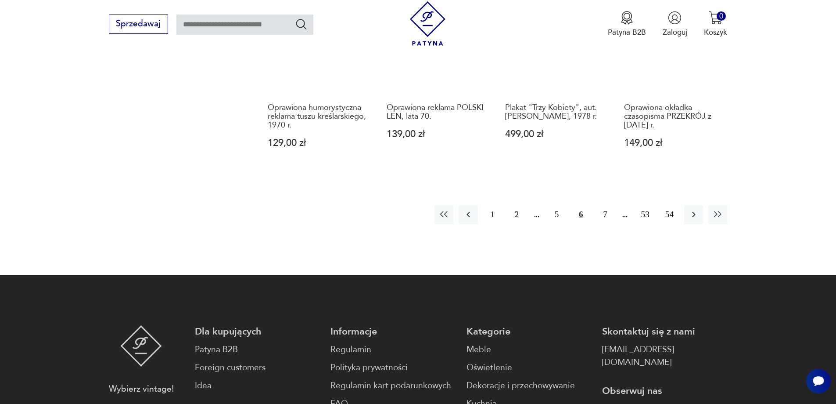
scroll to position [1095, 0]
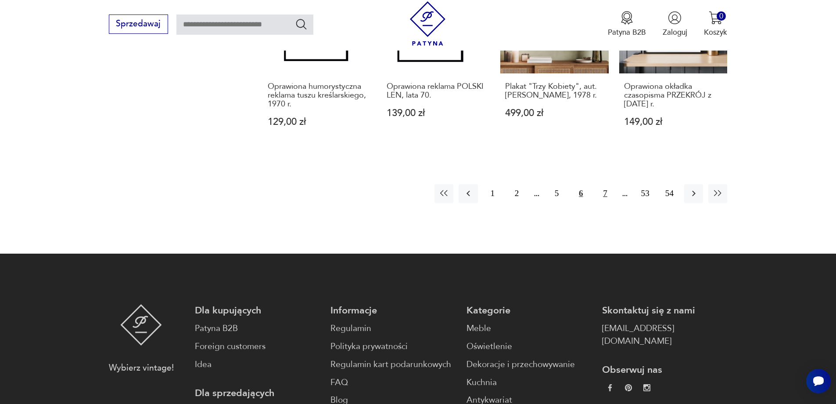
click at [605, 195] on button "7" at bounding box center [605, 193] width 19 height 19
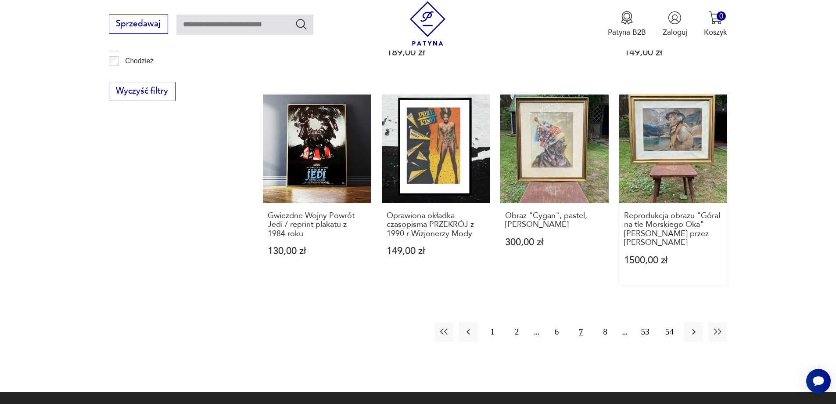
scroll to position [963, 0]
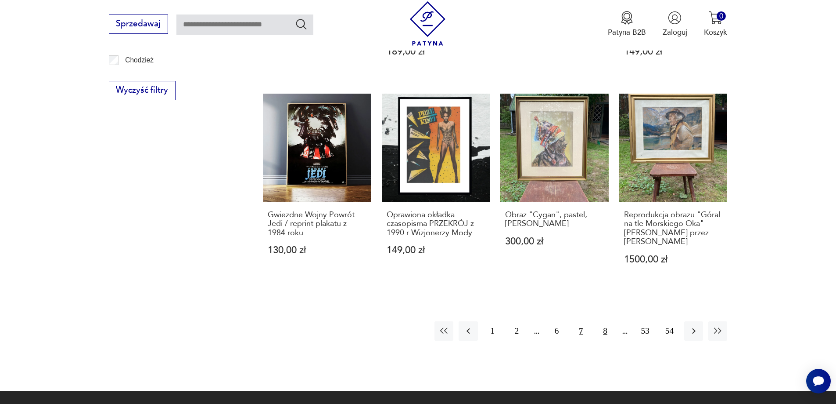
click at [602, 321] on button "8" at bounding box center [605, 330] width 19 height 19
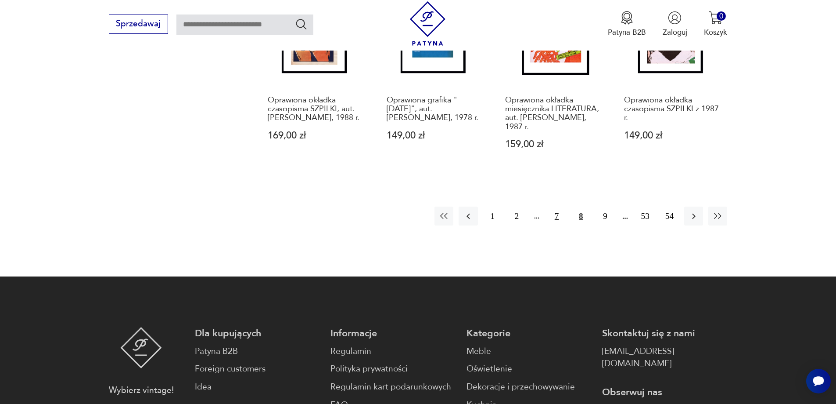
scroll to position [1095, 0]
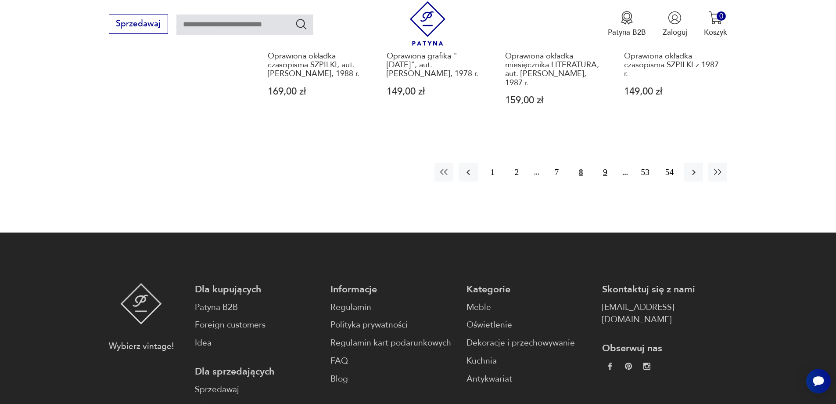
click at [605, 175] on button "9" at bounding box center [605, 171] width 19 height 19
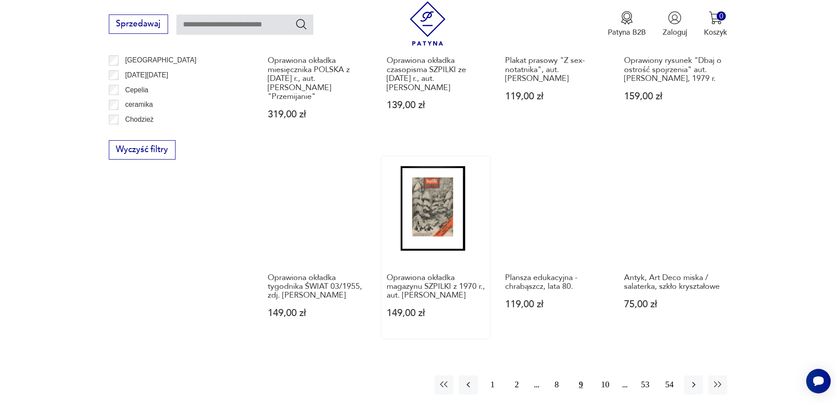
scroll to position [919, 0]
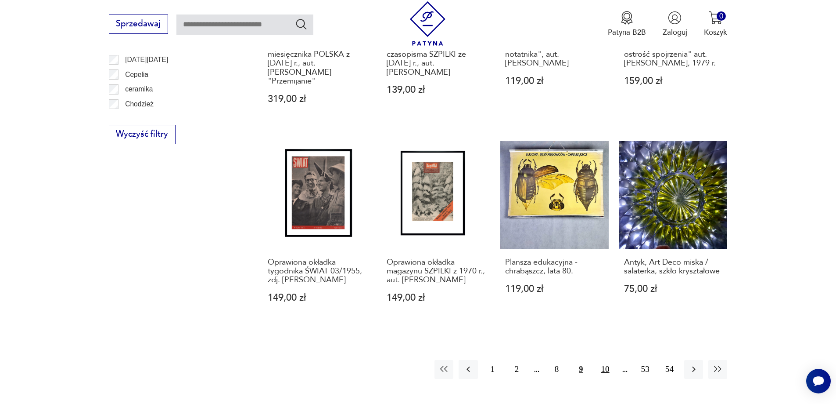
click at [609, 360] on button "10" at bounding box center [605, 369] width 19 height 19
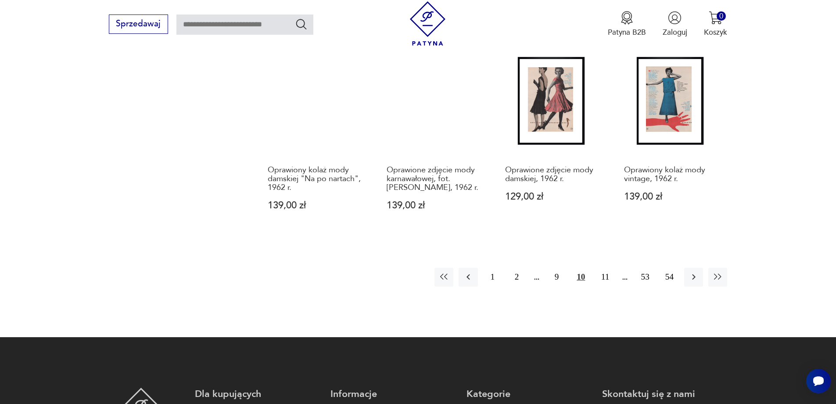
scroll to position [1095, 0]
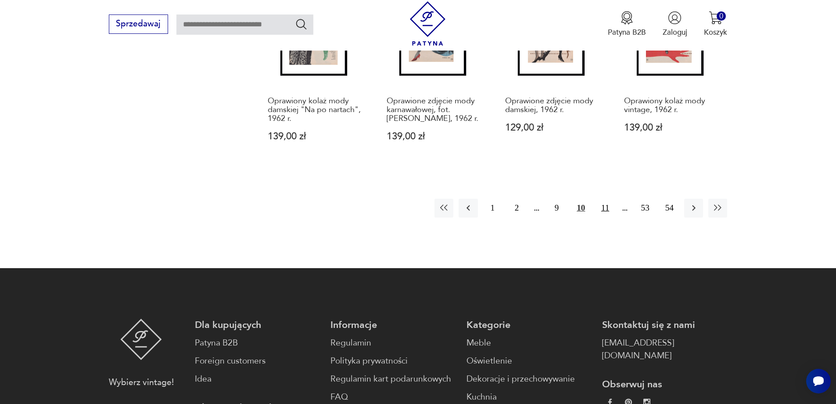
click at [606, 201] on button "11" at bounding box center [605, 207] width 19 height 19
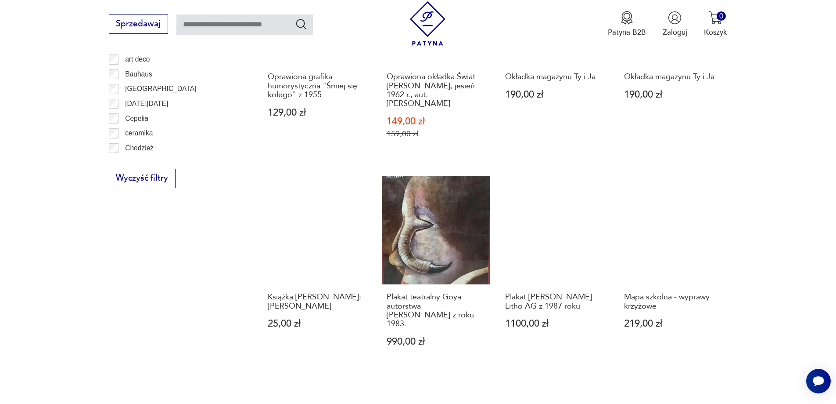
scroll to position [1095, 0]
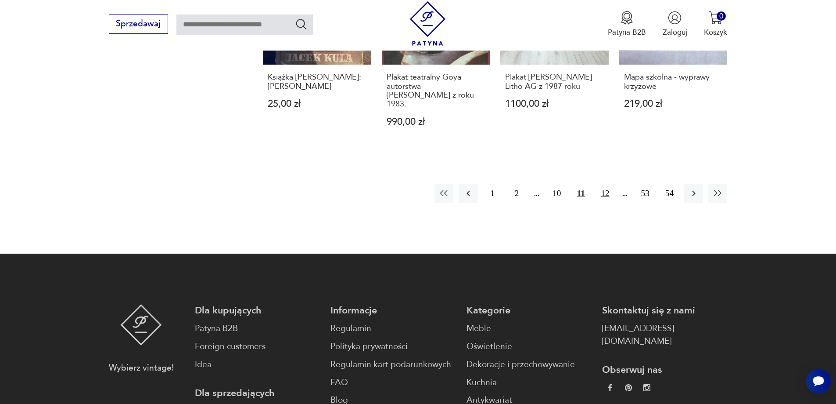
click at [607, 184] on button "12" at bounding box center [605, 193] width 19 height 19
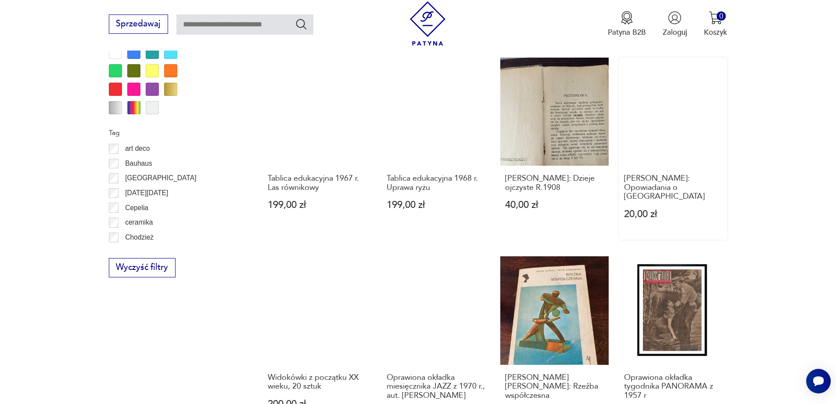
scroll to position [788, 0]
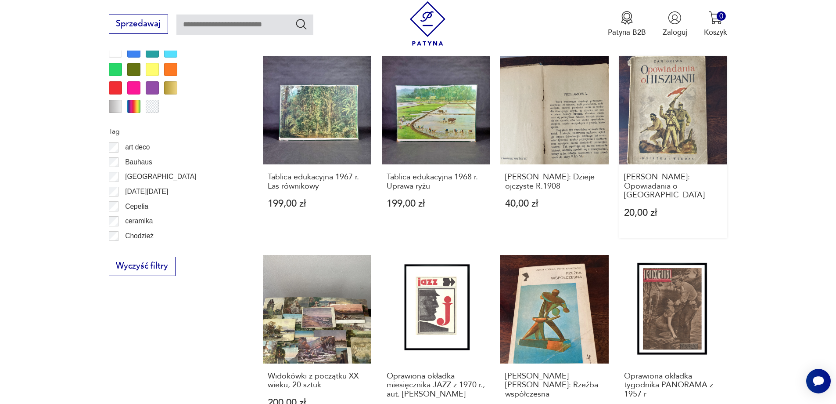
click at [667, 124] on link "[PERSON_NAME]: Opowiadania o Hiszpanii 20,00 zł" at bounding box center [674, 147] width 108 height 182
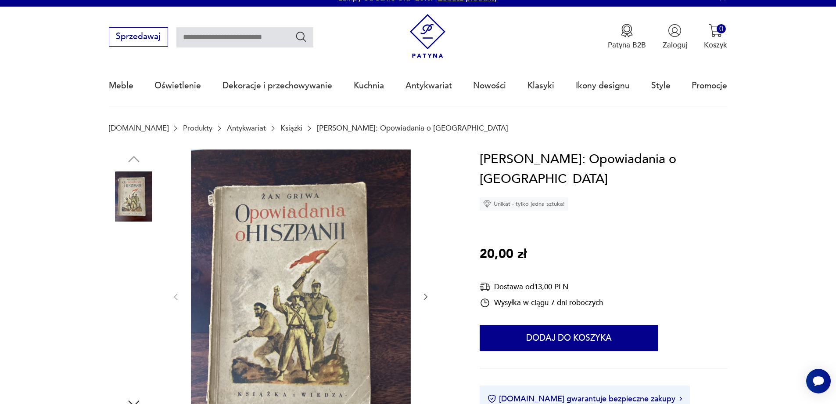
scroll to position [88, 0]
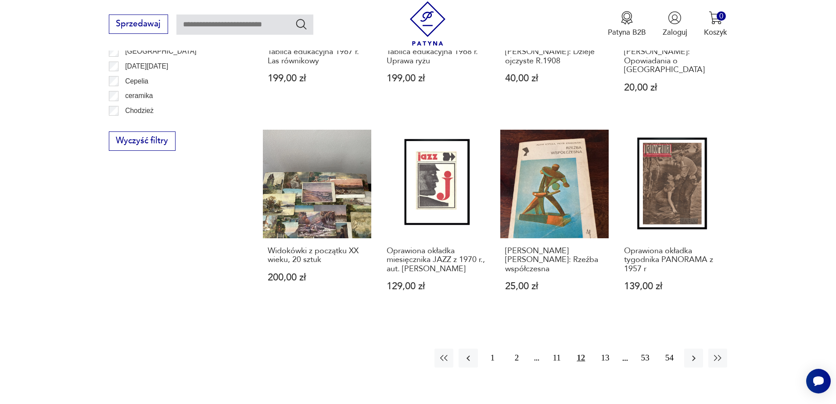
scroll to position [1016, 0]
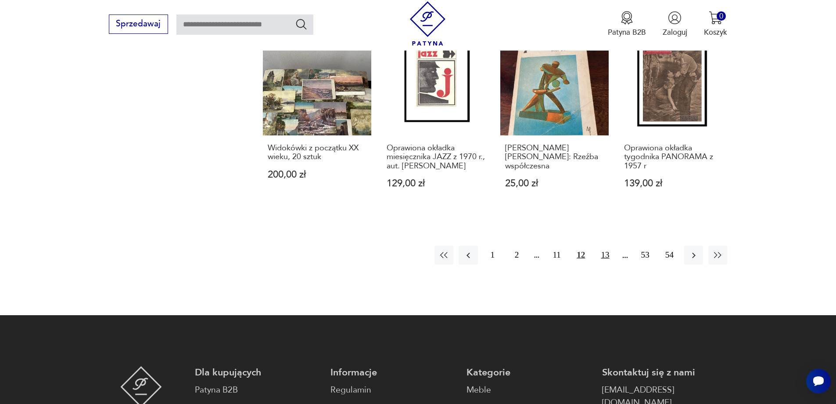
click at [603, 245] on button "13" at bounding box center [605, 254] width 19 height 19
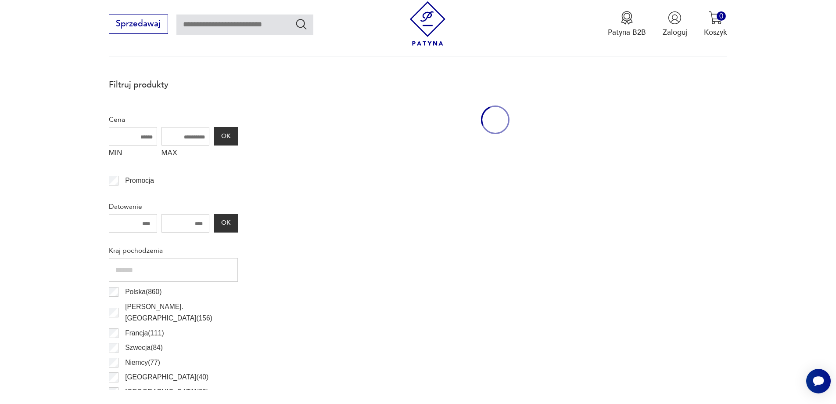
scroll to position [261, 0]
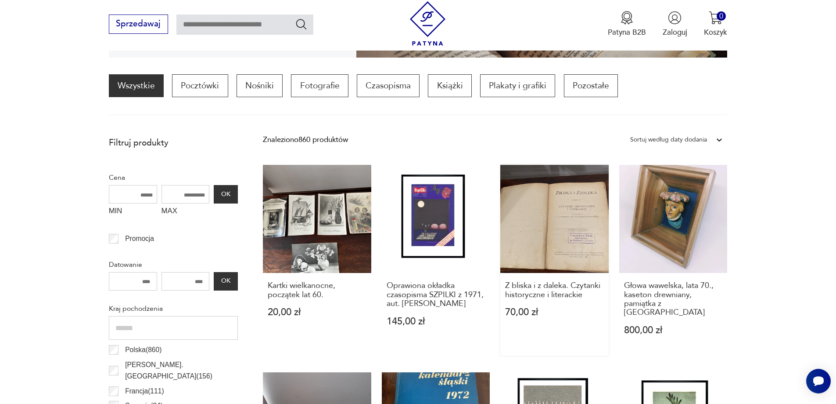
click at [574, 252] on link "Z bliska i z daleka. Czytanki historyczne i literackie 70,00 zł" at bounding box center [555, 260] width 108 height 191
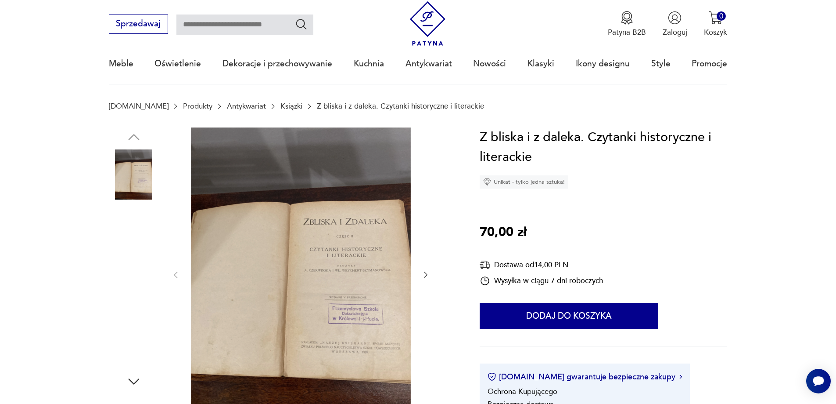
scroll to position [132, 0]
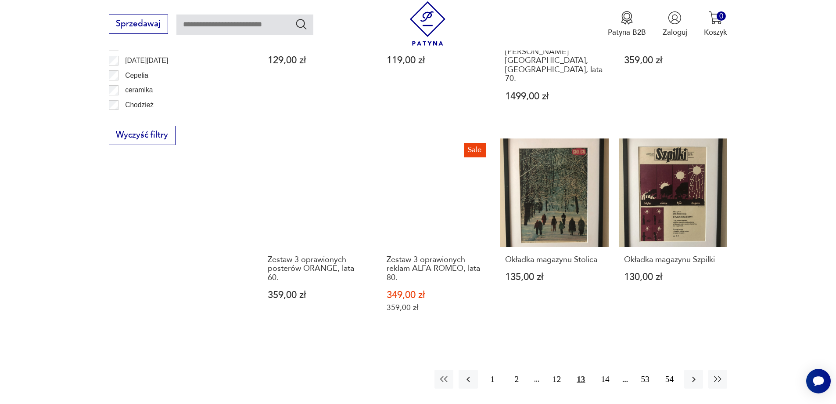
scroll to position [962, 0]
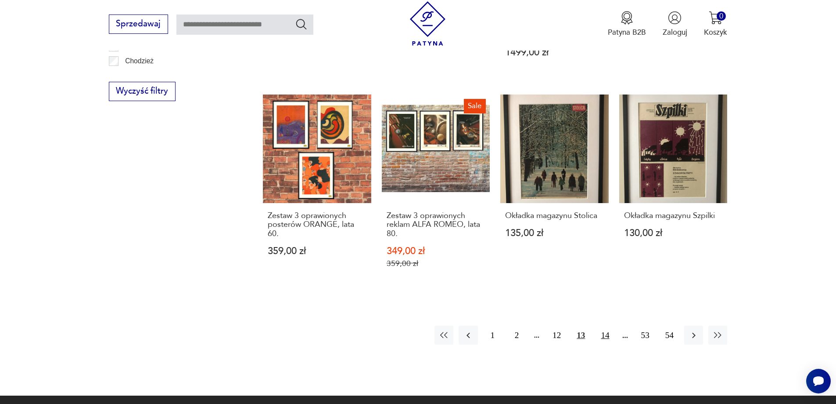
click at [605, 325] on button "14" at bounding box center [605, 334] width 19 height 19
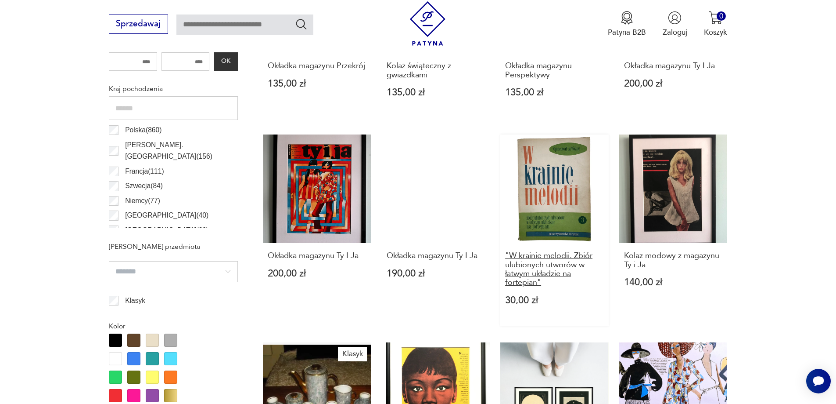
scroll to position [612, 0]
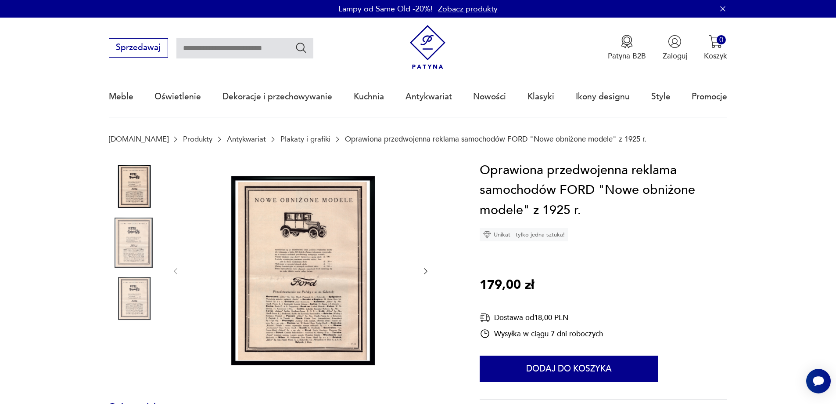
click at [292, 318] on img at bounding box center [301, 270] width 220 height 220
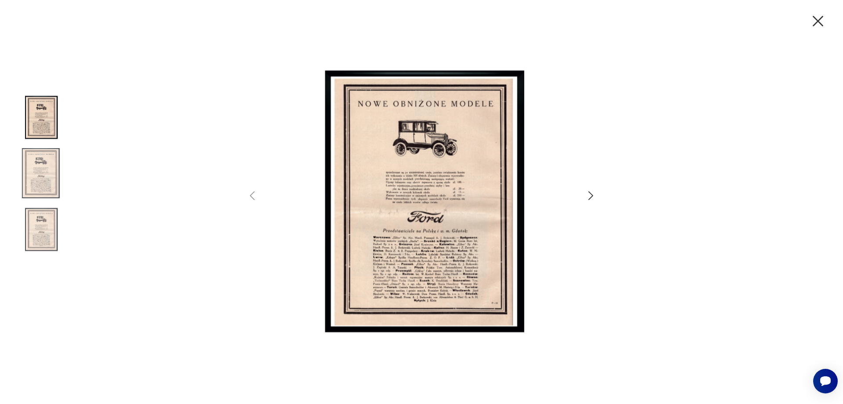
click at [40, 183] on img at bounding box center [41, 173] width 50 height 50
